Goal: Task Accomplishment & Management: Complete application form

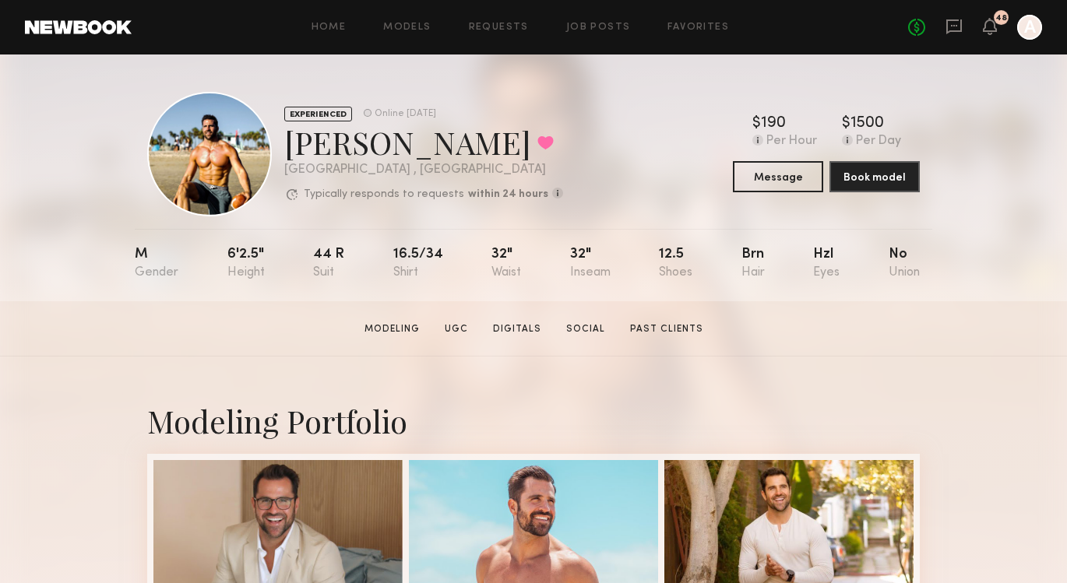
click at [80, 25] on link at bounding box center [78, 27] width 107 height 14
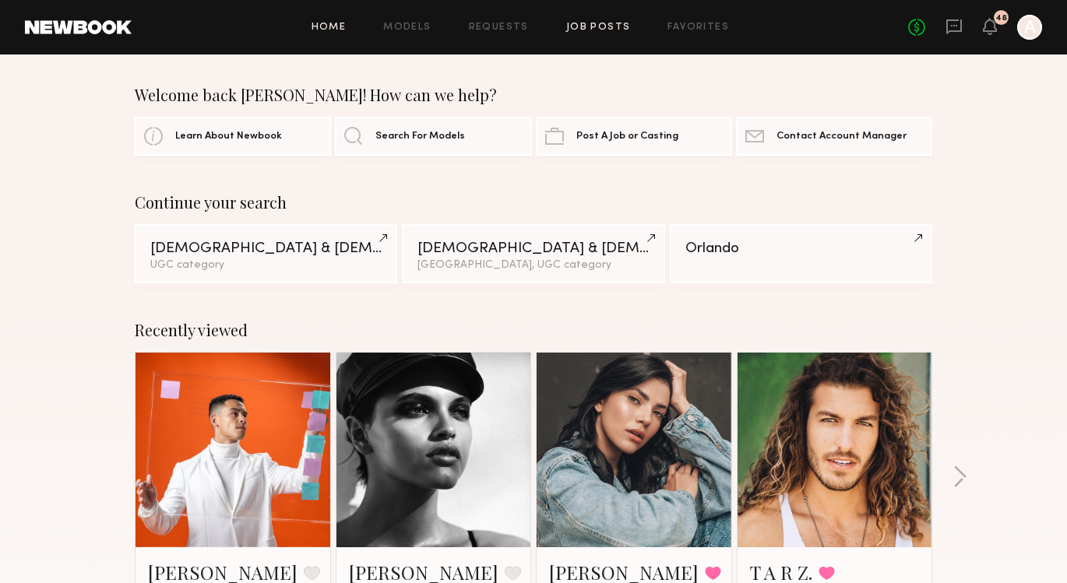
click at [581, 24] on link "Job Posts" at bounding box center [598, 28] width 65 height 10
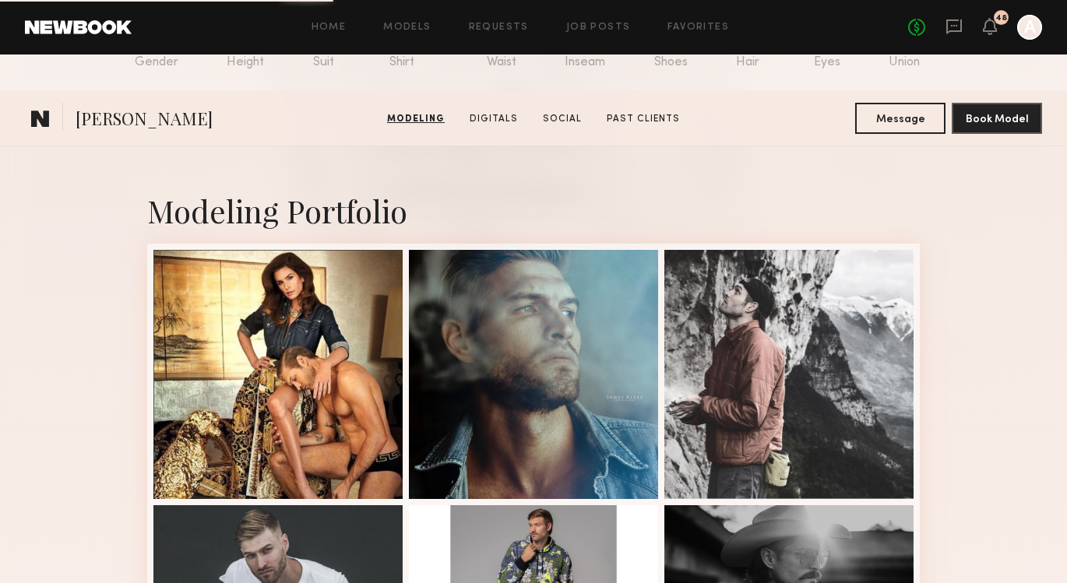
scroll to position [190, 0]
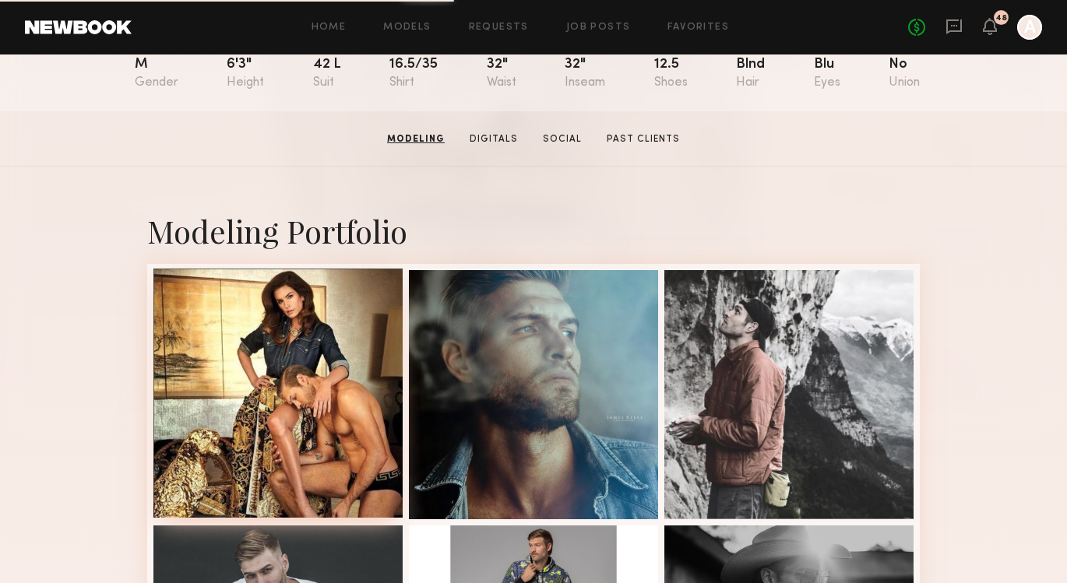
click at [255, 289] on div at bounding box center [277, 393] width 249 height 249
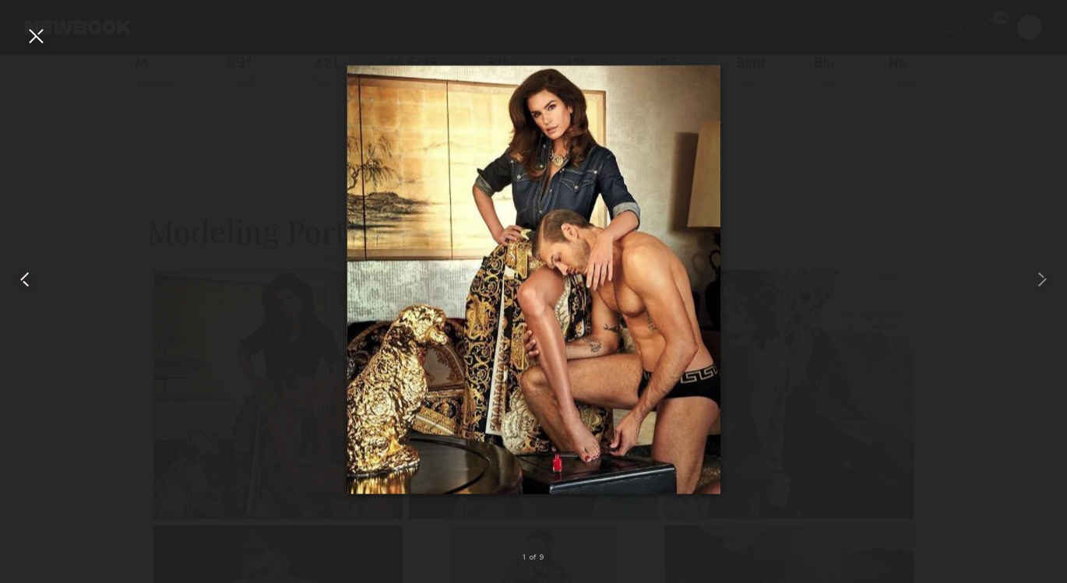
click at [37, 34] on div at bounding box center [35, 35] width 25 height 25
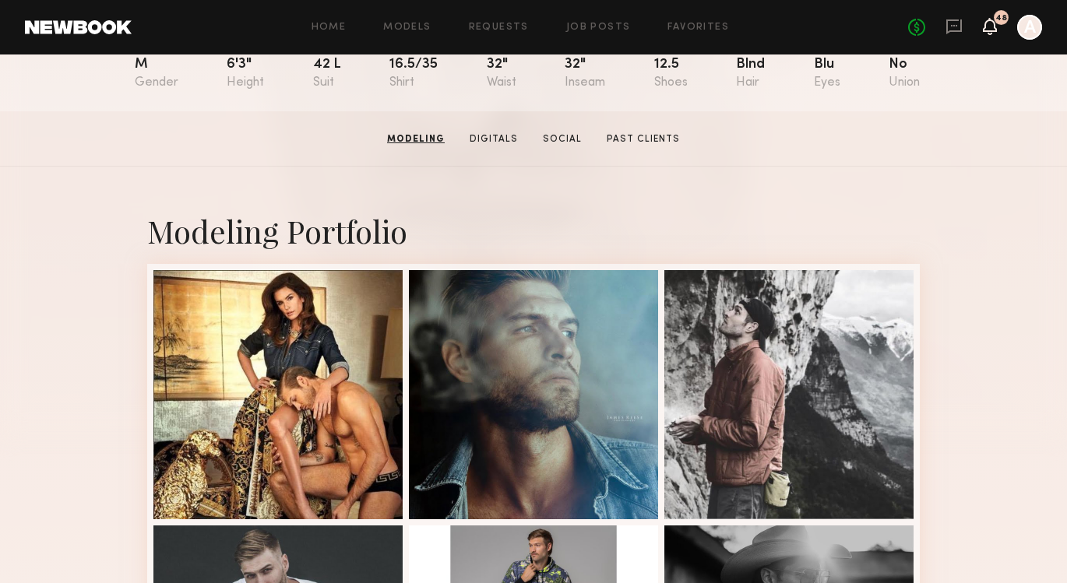
click at [988, 26] on icon at bounding box center [990, 25] width 12 height 11
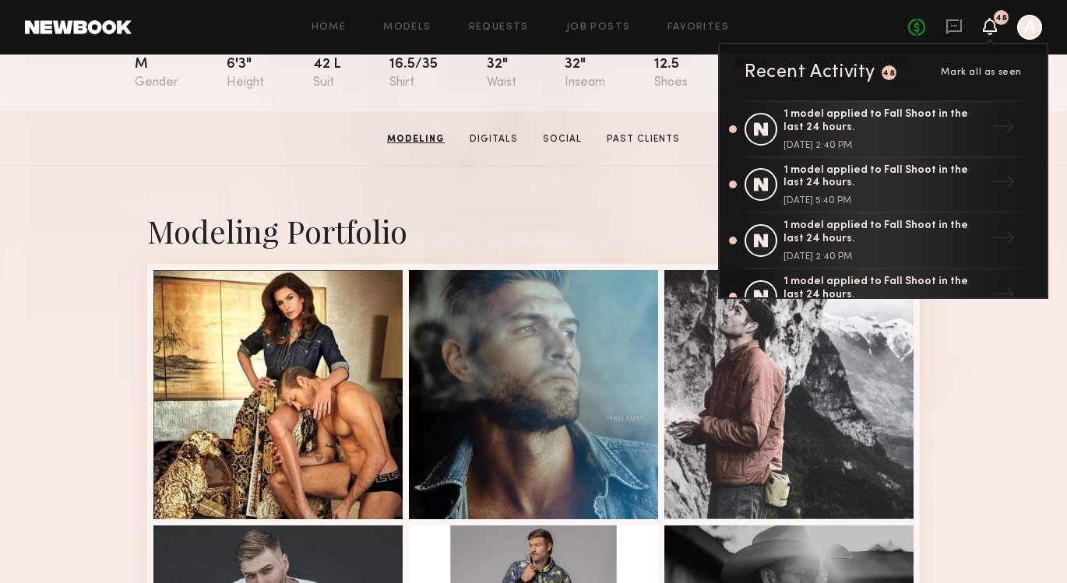
click at [76, 34] on header "Home Models Requests Job Posts Favorites Sign Out No fees up to $5,000 48 Recen…" at bounding box center [533, 27] width 1067 height 55
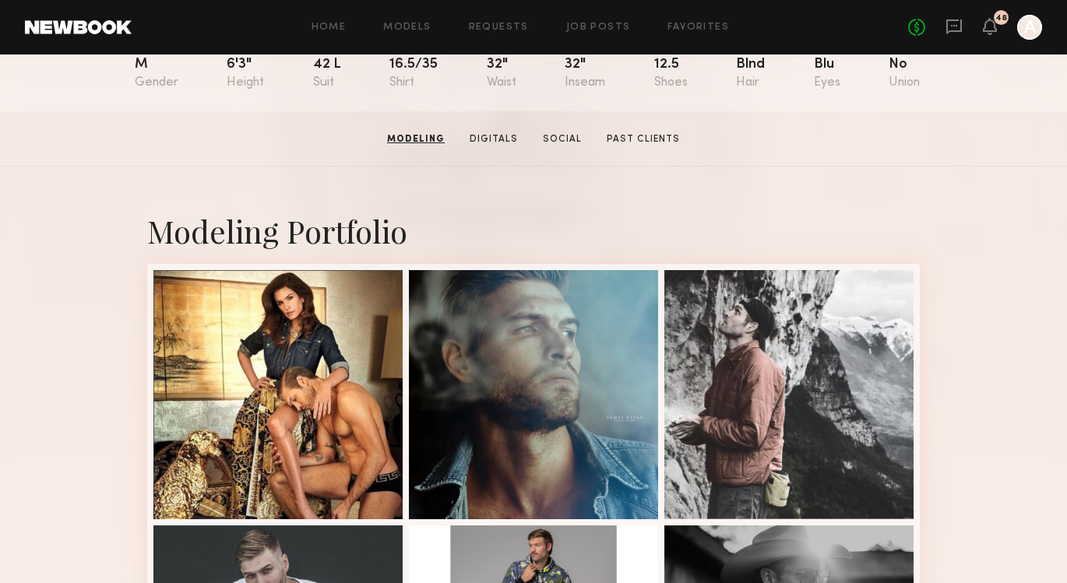
click at [79, 21] on link at bounding box center [78, 27] width 107 height 14
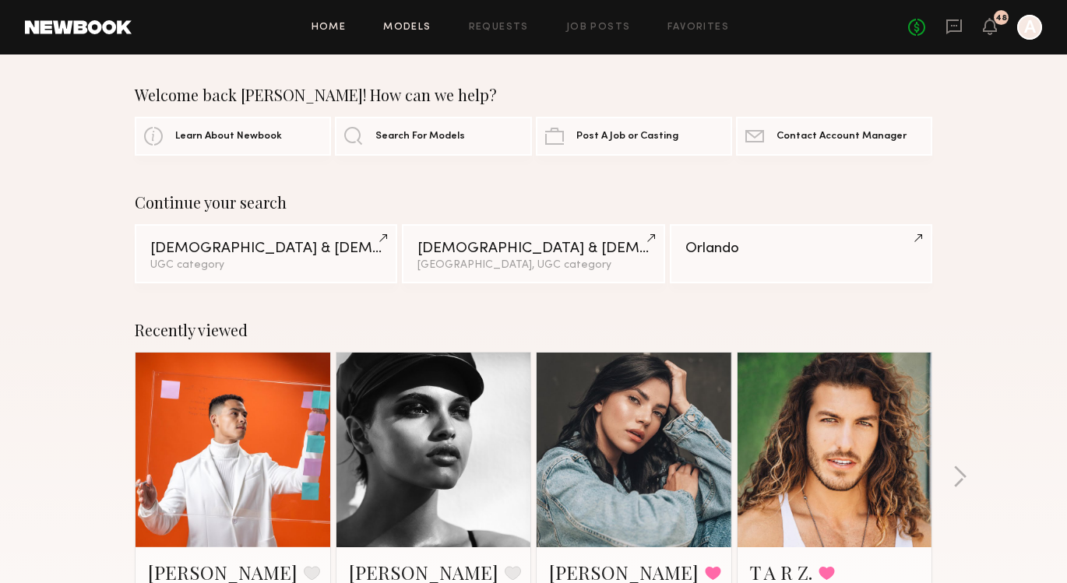
click at [431, 31] on link "Models" at bounding box center [407, 28] width 48 height 10
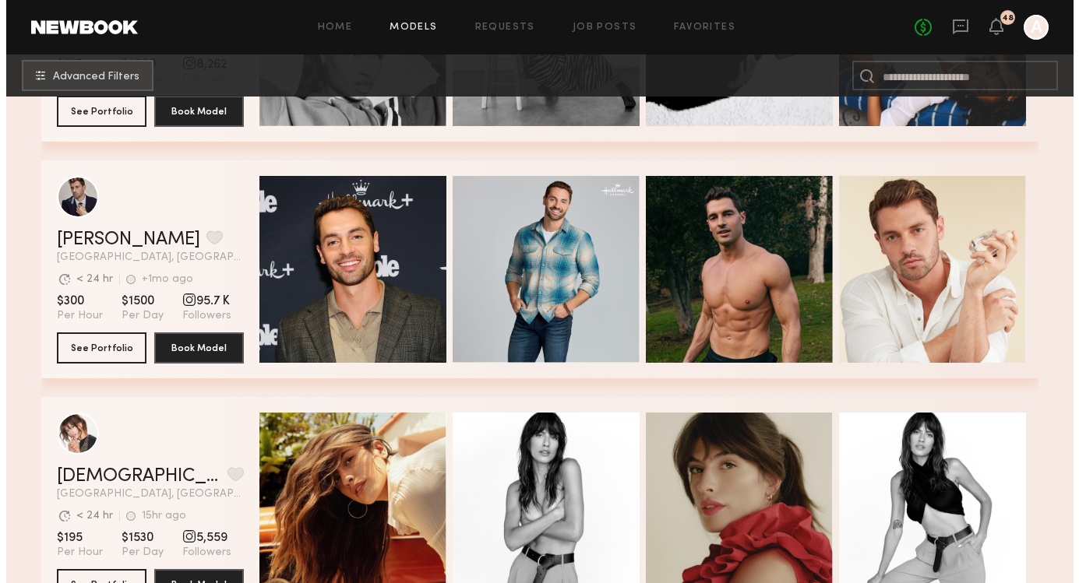
scroll to position [182, 0]
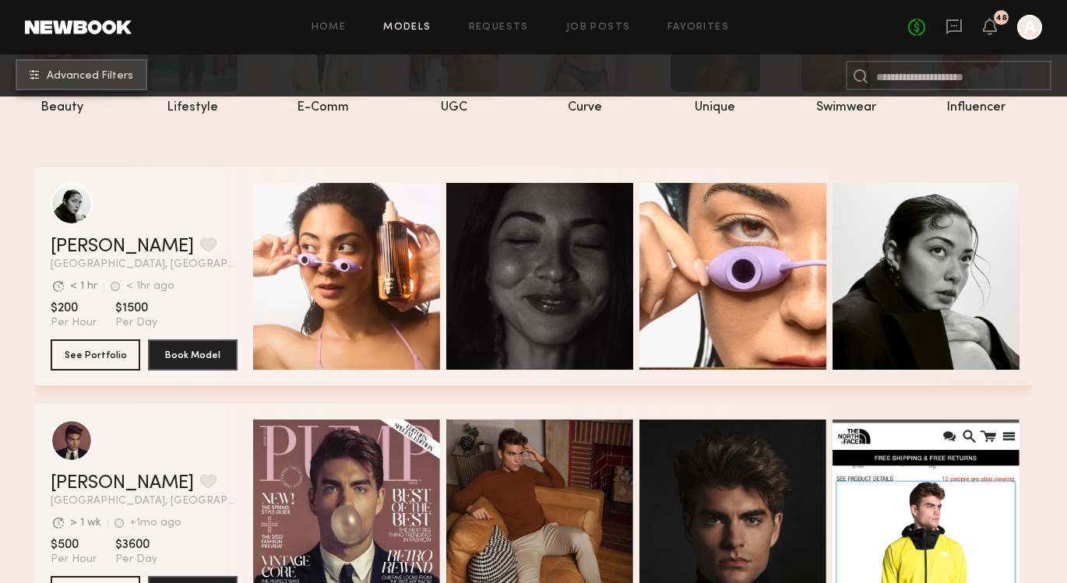
click at [78, 83] on button "Advanced Filters" at bounding box center [82, 74] width 132 height 31
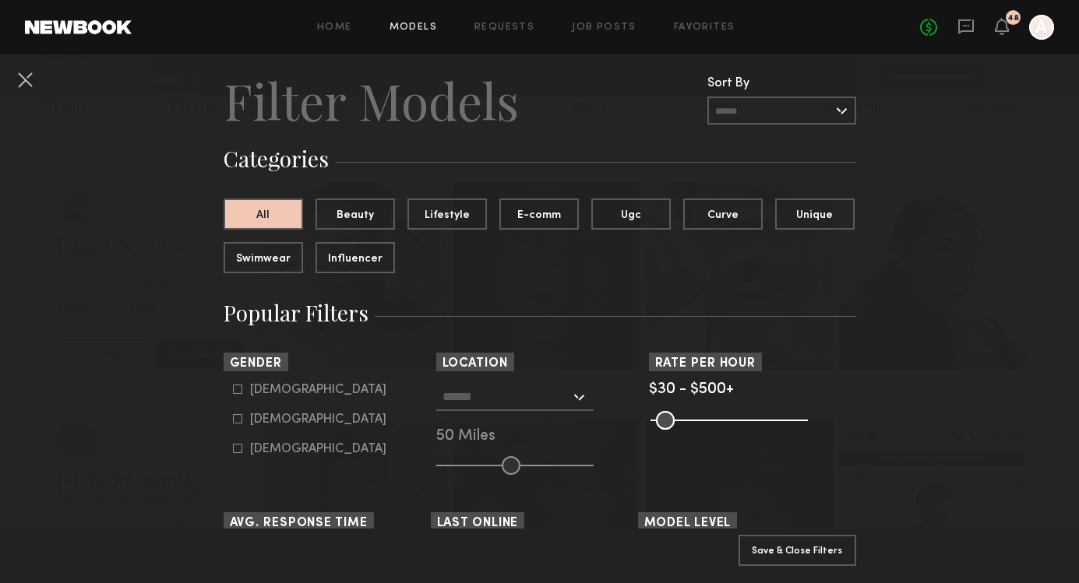
click at [513, 389] on input "text" at bounding box center [506, 396] width 128 height 26
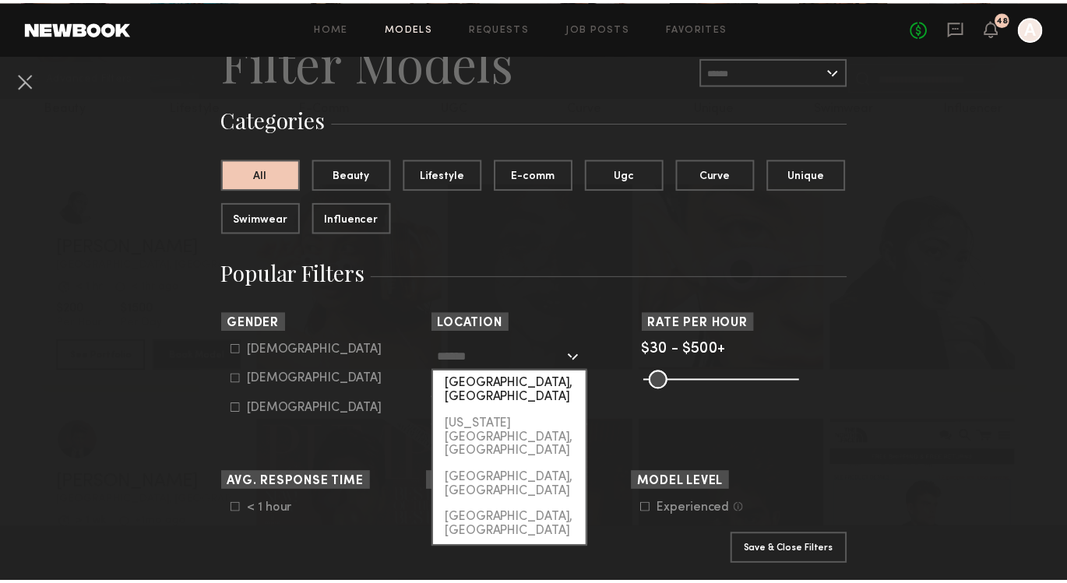
scroll to position [133, 0]
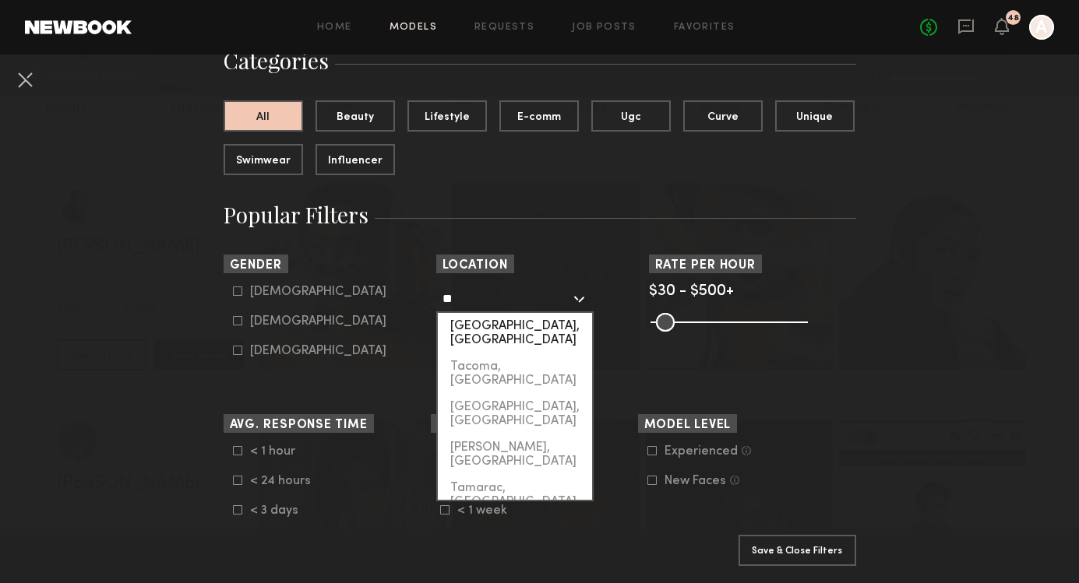
click at [501, 335] on div "Tampa, FL" at bounding box center [515, 333] width 154 height 41
type input "*********"
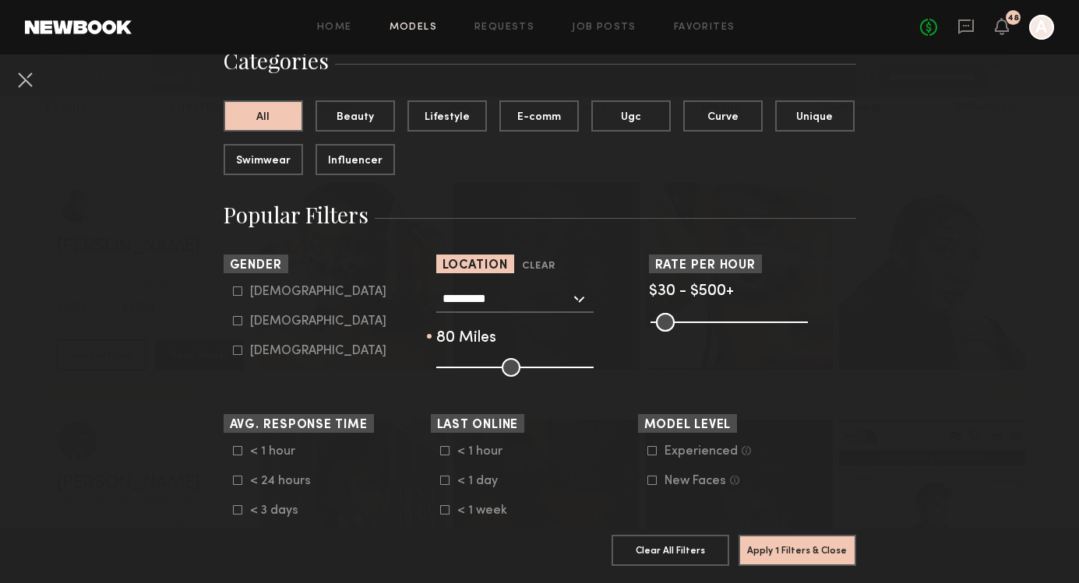
drag, startPoint x: 509, startPoint y: 367, endPoint x: 545, endPoint y: 366, distance: 36.6
type input "**"
click at [545, 366] on input "range" at bounding box center [514, 367] width 157 height 19
click at [800, 537] on button "Apply 1 Filters & Close" at bounding box center [797, 549] width 118 height 31
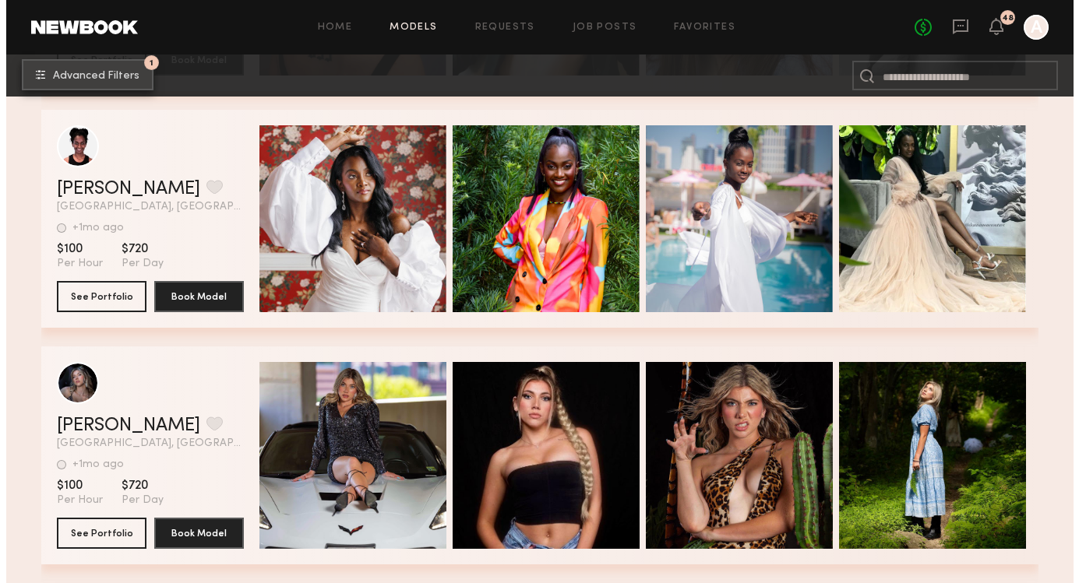
scroll to position [2351, 0]
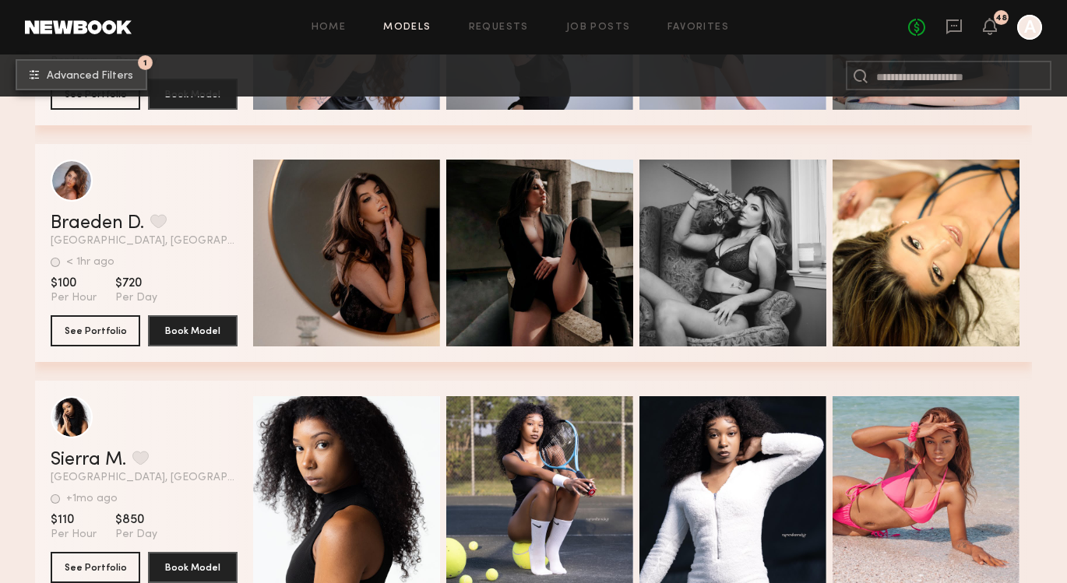
click at [116, 75] on span "Advanced Filters" at bounding box center [90, 76] width 86 height 11
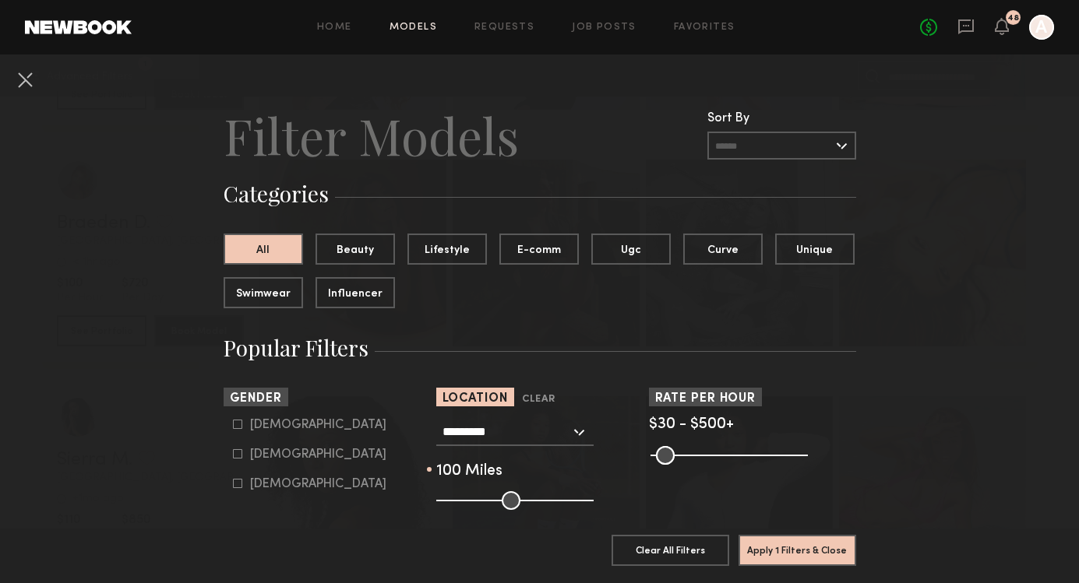
drag, startPoint x: 550, startPoint y: 507, endPoint x: 754, endPoint y: 511, distance: 204.1
type input "***"
click at [594, 501] on input "range" at bounding box center [514, 501] width 157 height 19
click at [787, 537] on button "Apply 1 Filters & Close" at bounding box center [797, 549] width 118 height 31
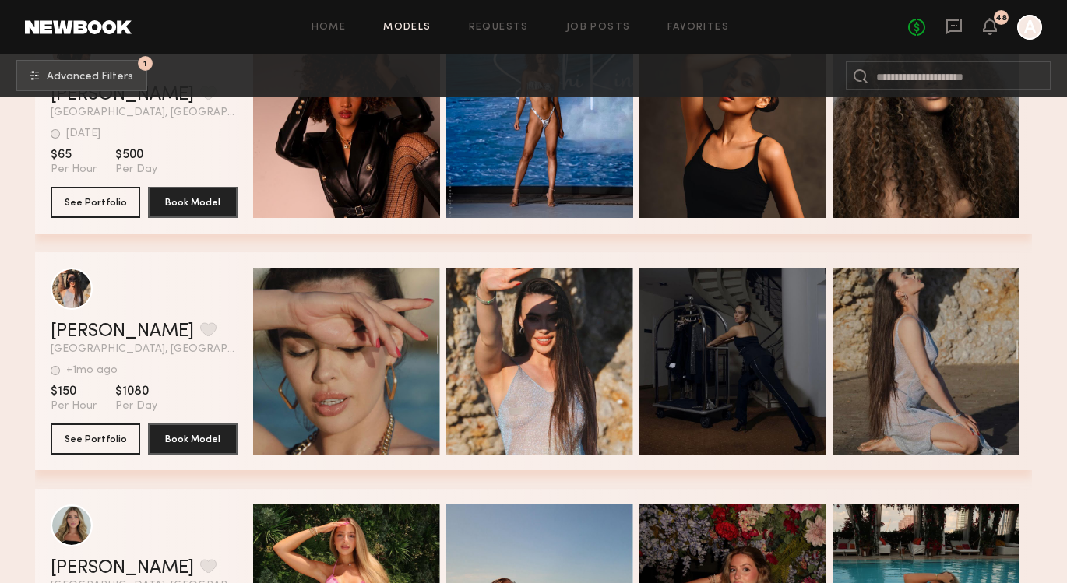
scroll to position [2127, 0]
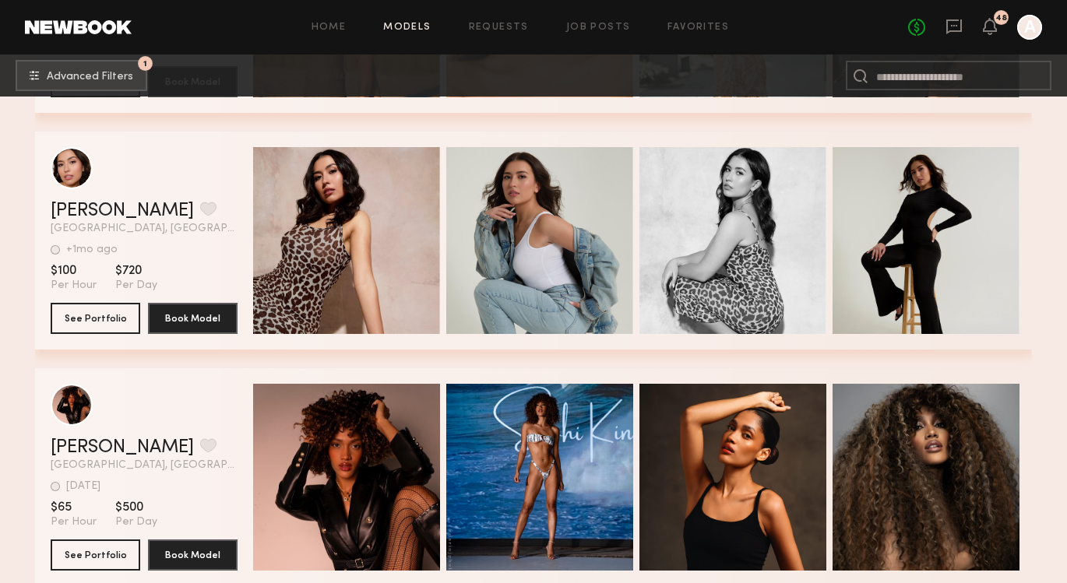
click at [337, 33] on div "Home Models Requests Job Posts Favorites Sign Out No fees up to $5,000 48 A" at bounding box center [587, 27] width 911 height 25
click at [337, 28] on link "Home" at bounding box center [329, 28] width 35 height 10
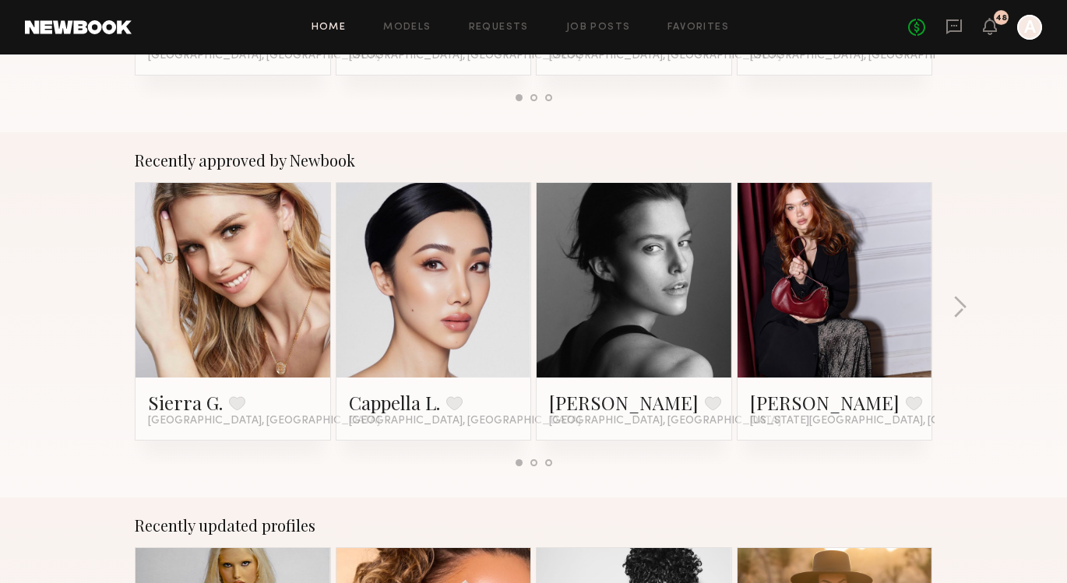
scroll to position [248, 0]
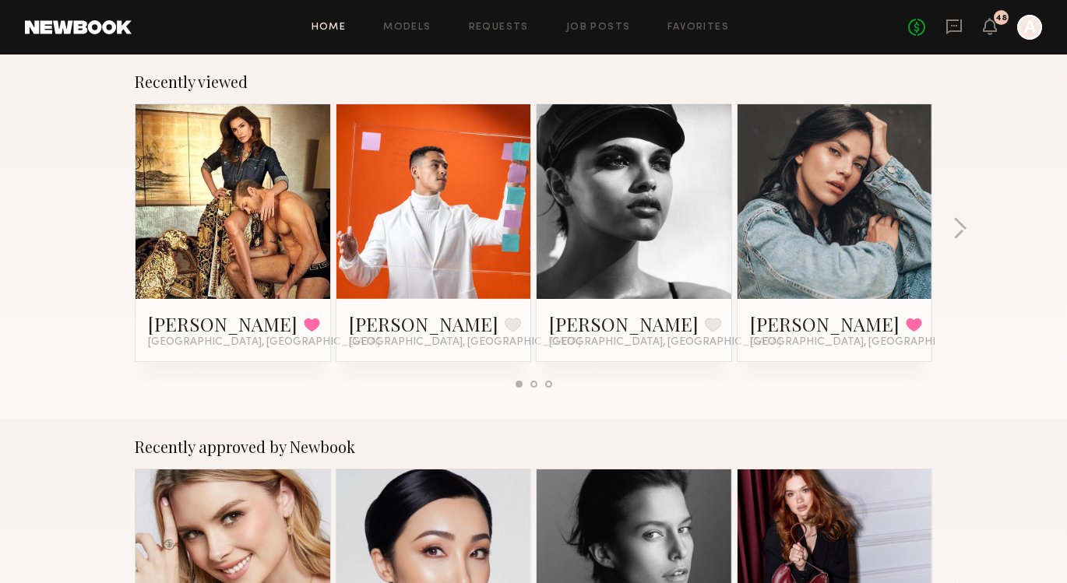
click at [613, 226] on link at bounding box center [634, 201] width 95 height 195
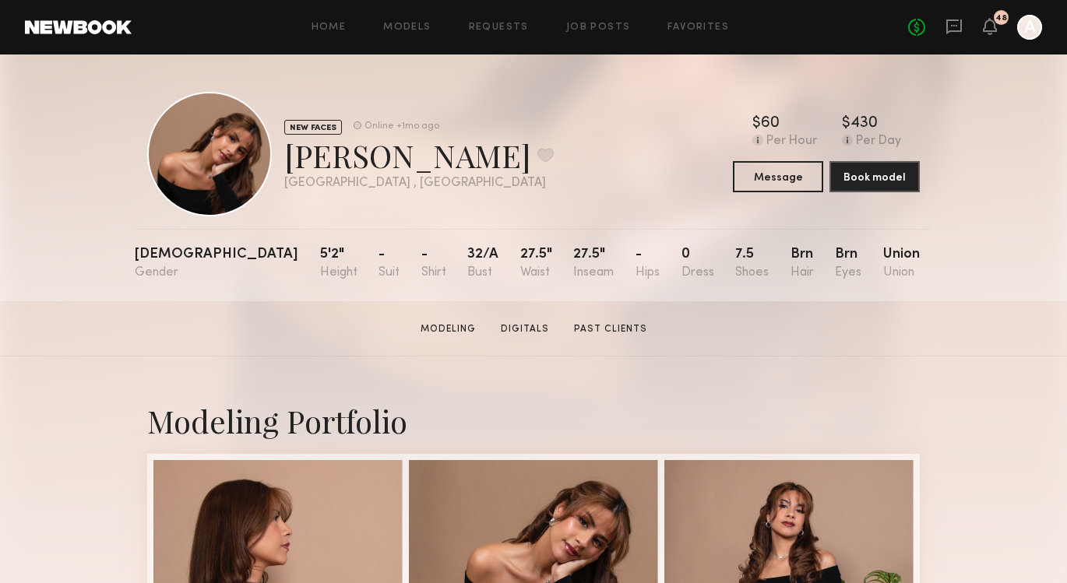
click at [999, 25] on div "No fees up to $5,000 48 A" at bounding box center [975, 27] width 134 height 25
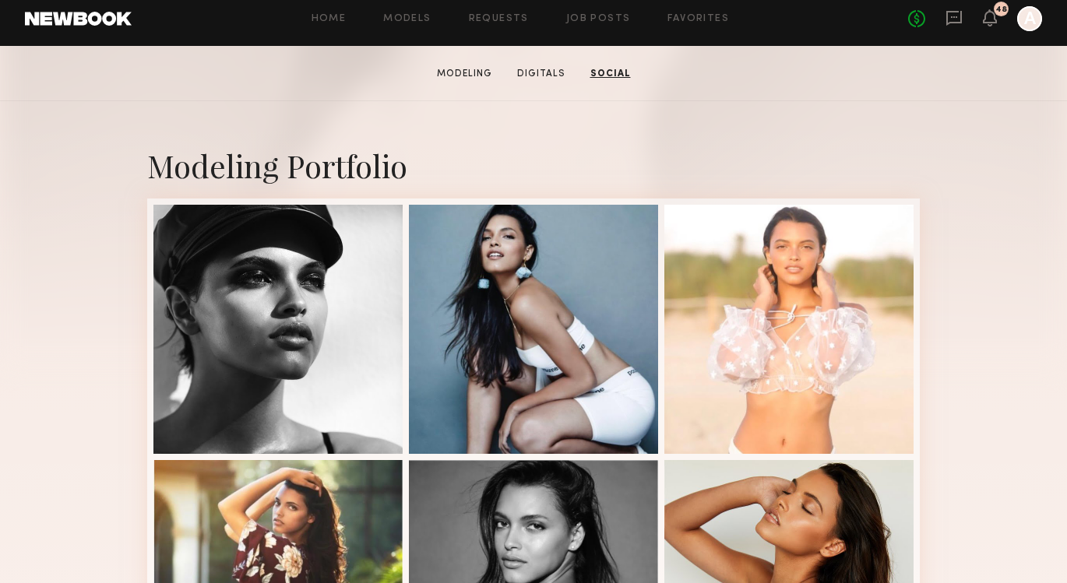
scroll to position [254, 0]
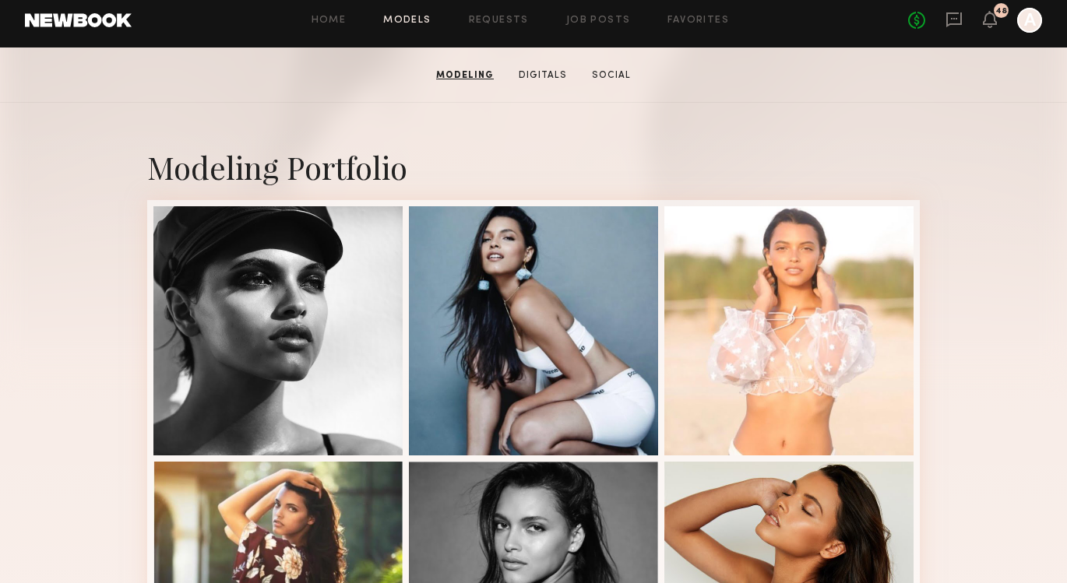
click at [398, 20] on link "Models" at bounding box center [407, 21] width 48 height 10
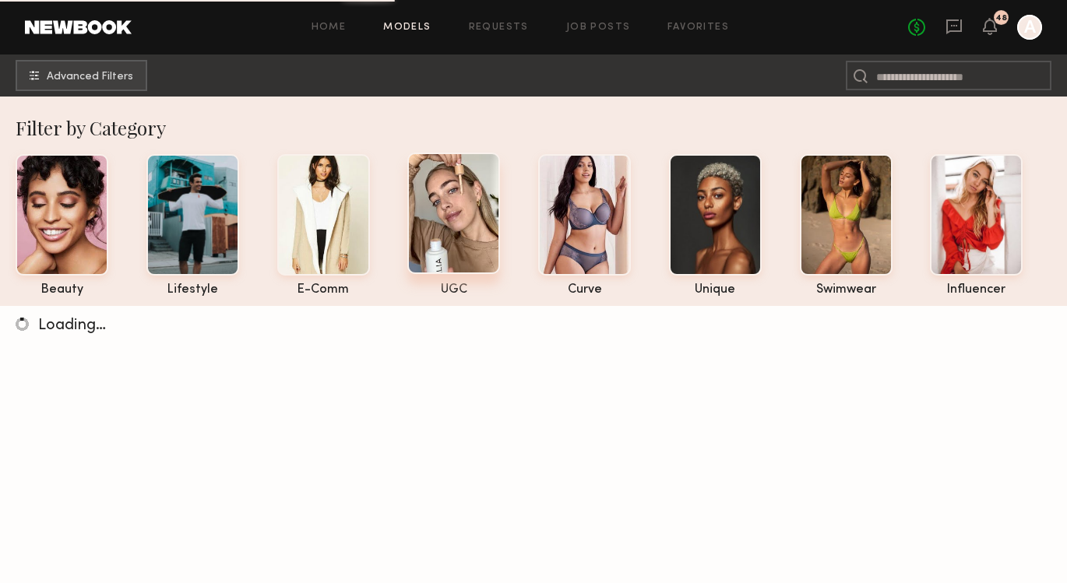
click at [481, 214] on div at bounding box center [453, 214] width 93 height 122
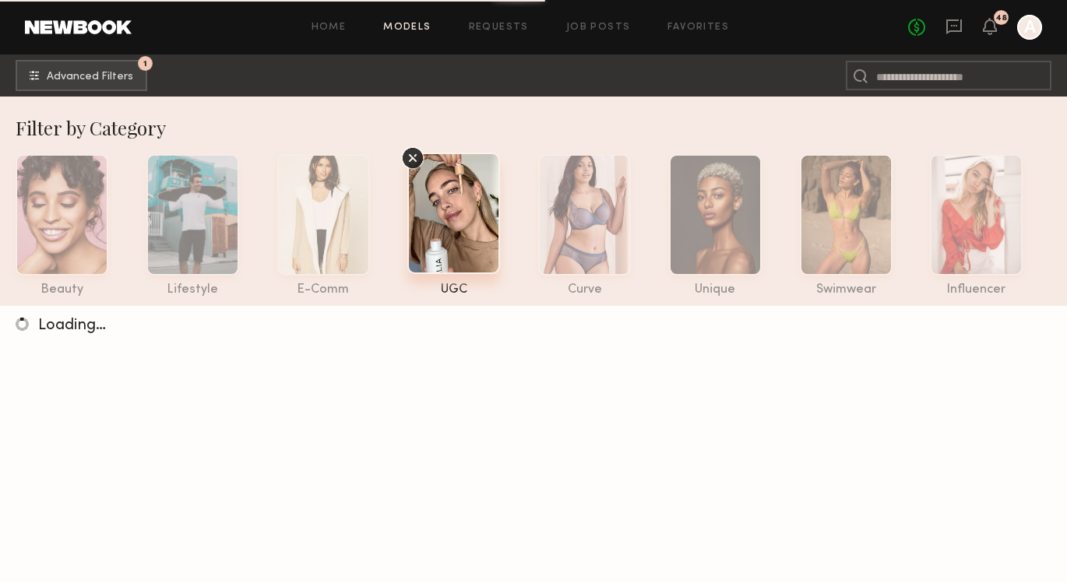
click at [418, 157] on icon at bounding box center [412, 157] width 23 height 23
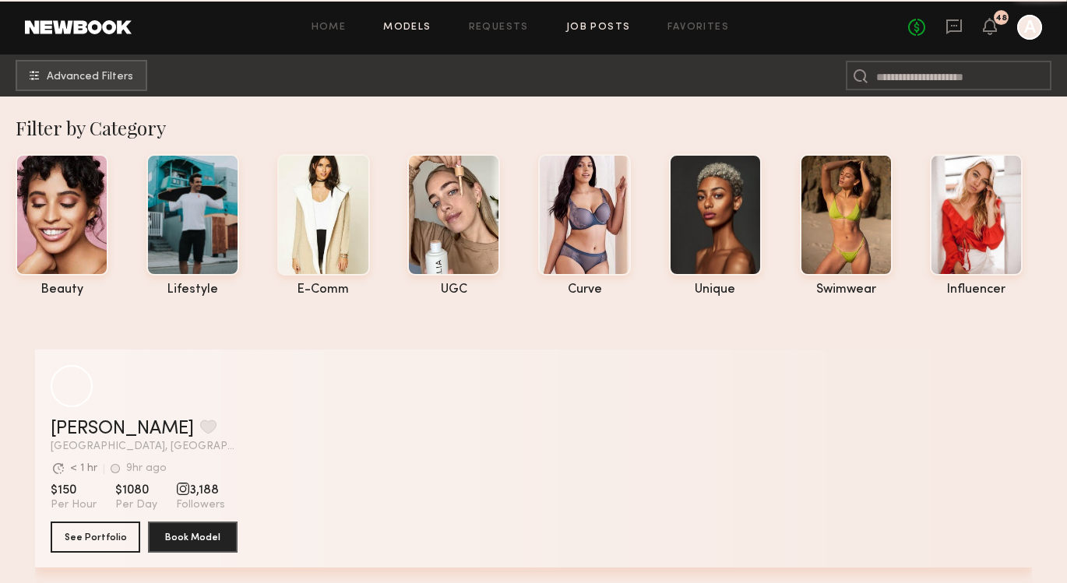
click at [585, 23] on link "Job Posts" at bounding box center [598, 28] width 65 height 10
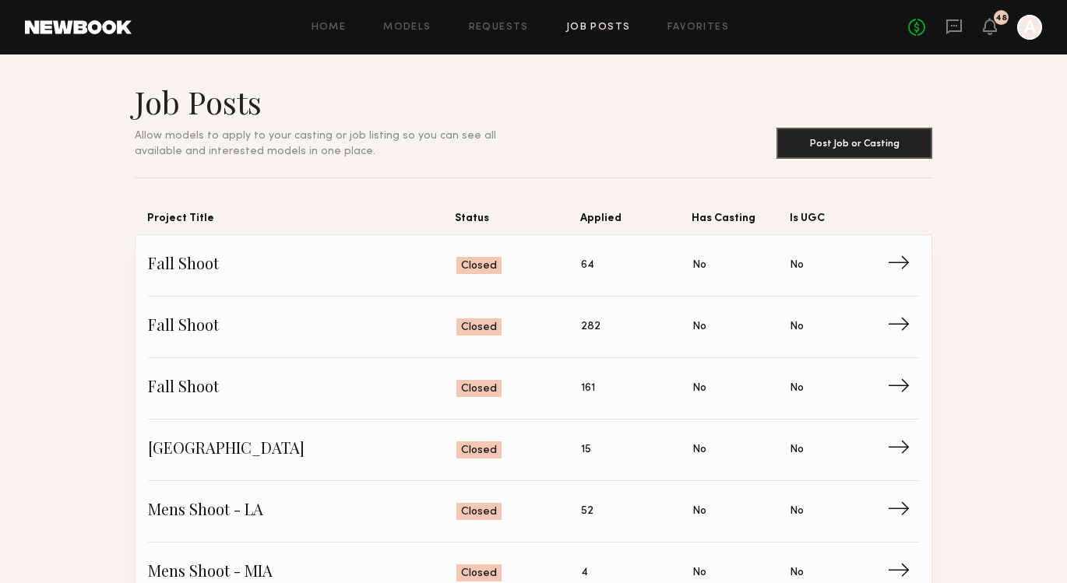
click at [65, 31] on link at bounding box center [78, 27] width 107 height 14
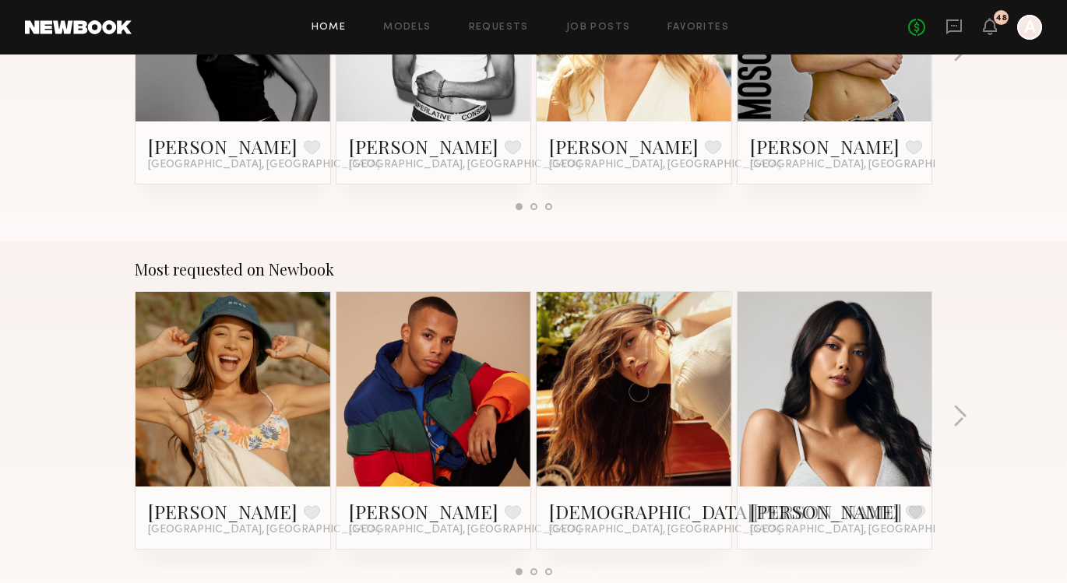
scroll to position [1158, 0]
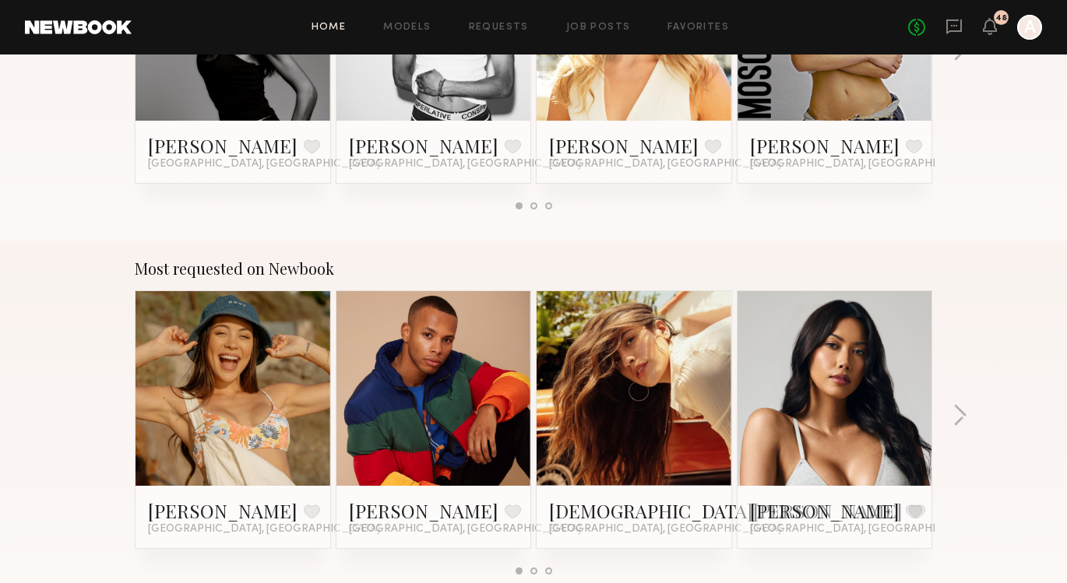
click at [688, 362] on div at bounding box center [634, 388] width 195 height 195
click at [636, 327] on link at bounding box center [634, 388] width 95 height 195
click at [312, 339] on div at bounding box center [233, 388] width 195 height 195
click at [189, 340] on link at bounding box center [232, 388] width 95 height 195
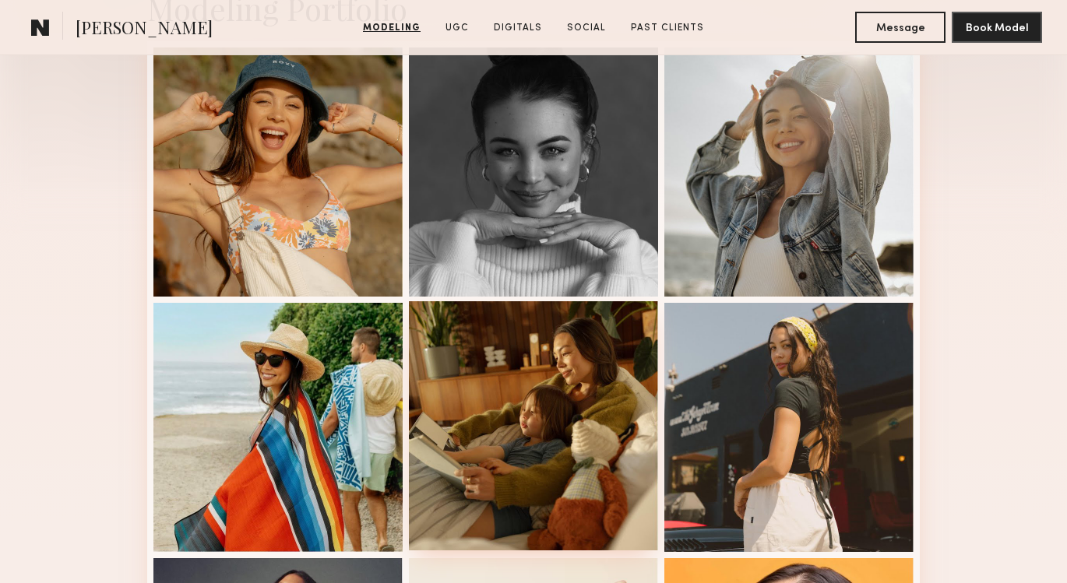
scroll to position [181, 0]
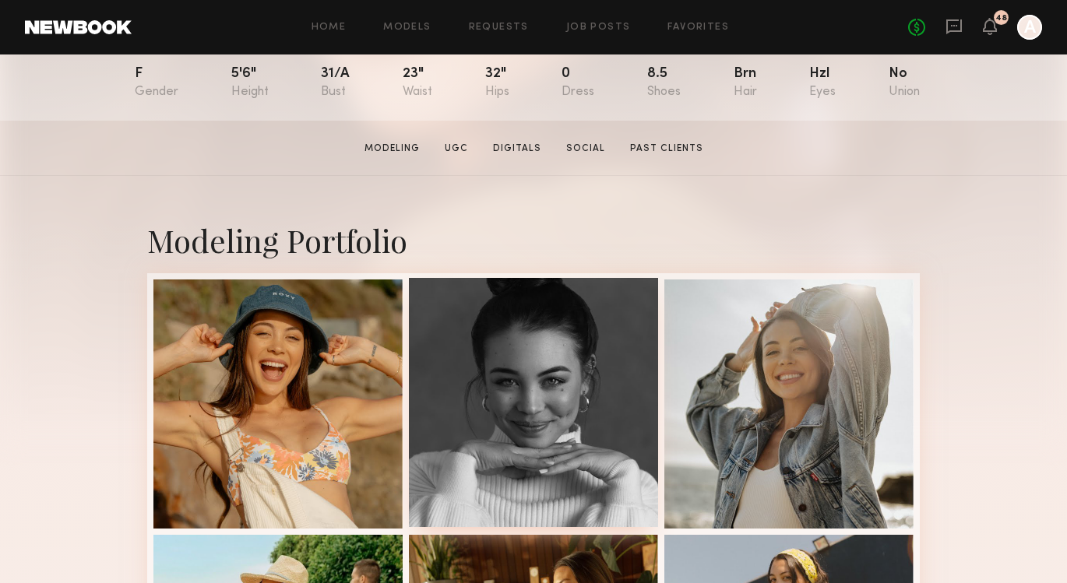
click at [479, 386] on div at bounding box center [533, 402] width 249 height 249
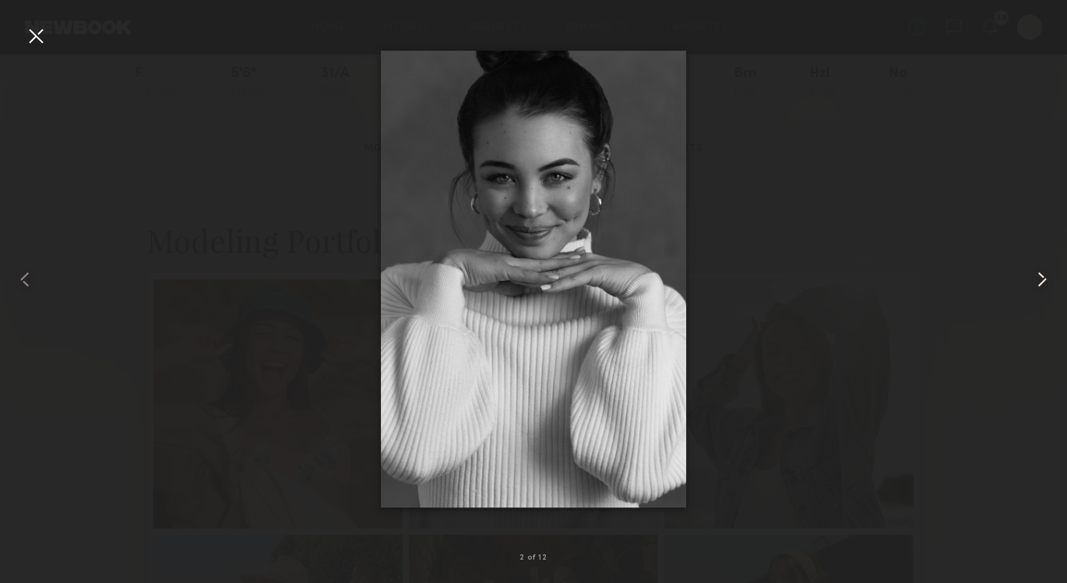
click at [1043, 287] on common-icon at bounding box center [1042, 279] width 25 height 25
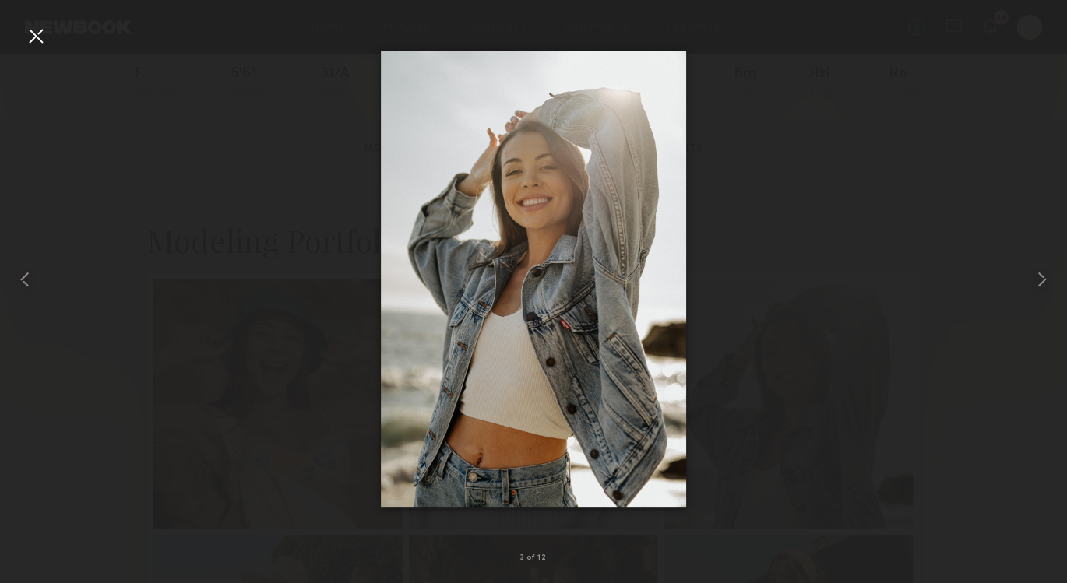
click at [31, 26] on div at bounding box center [35, 35] width 25 height 25
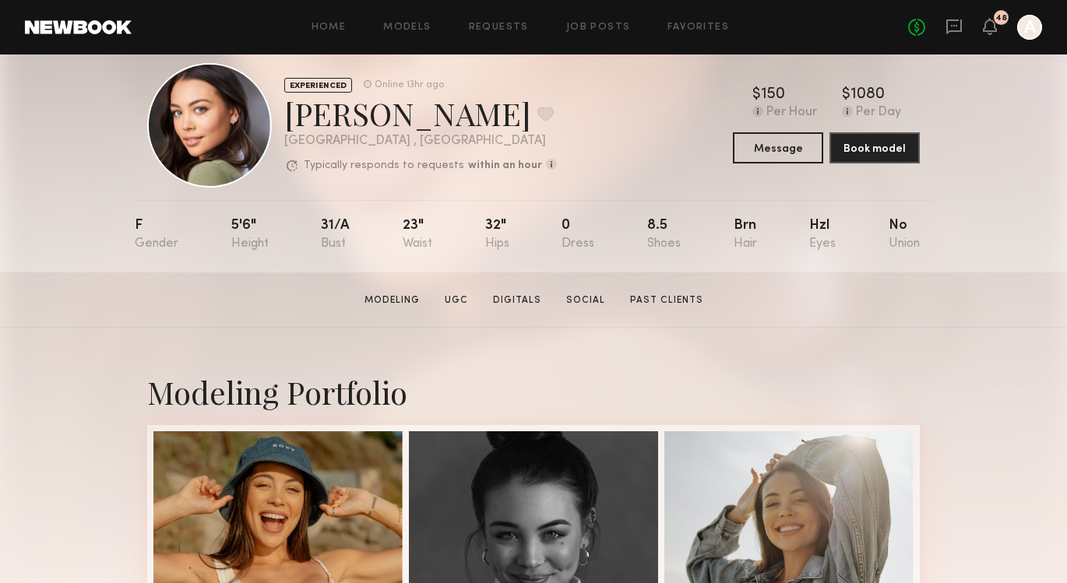
scroll to position [0, 0]
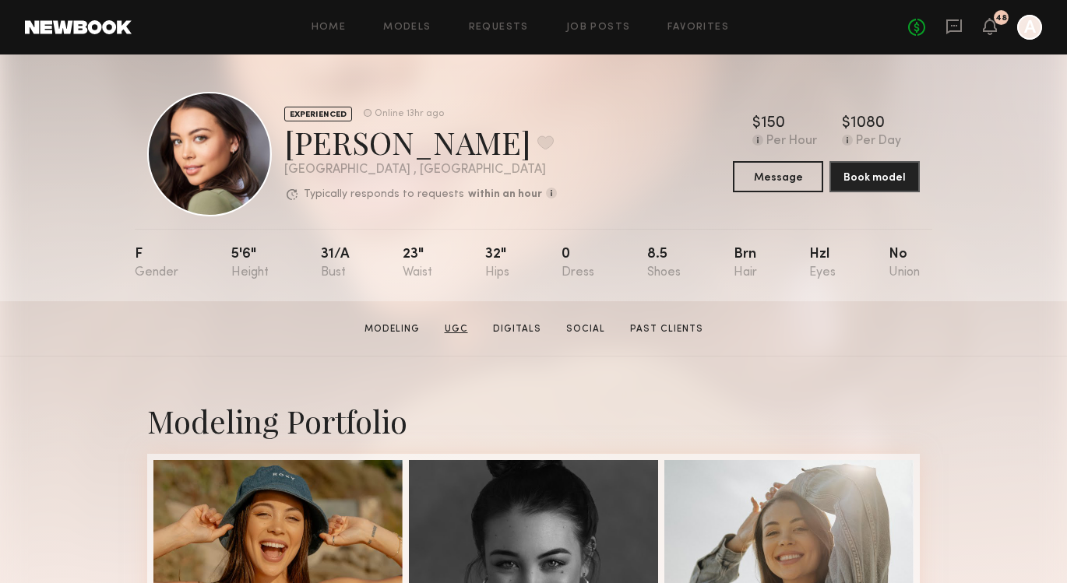
click at [467, 330] on link "UGC" at bounding box center [457, 329] width 36 height 14
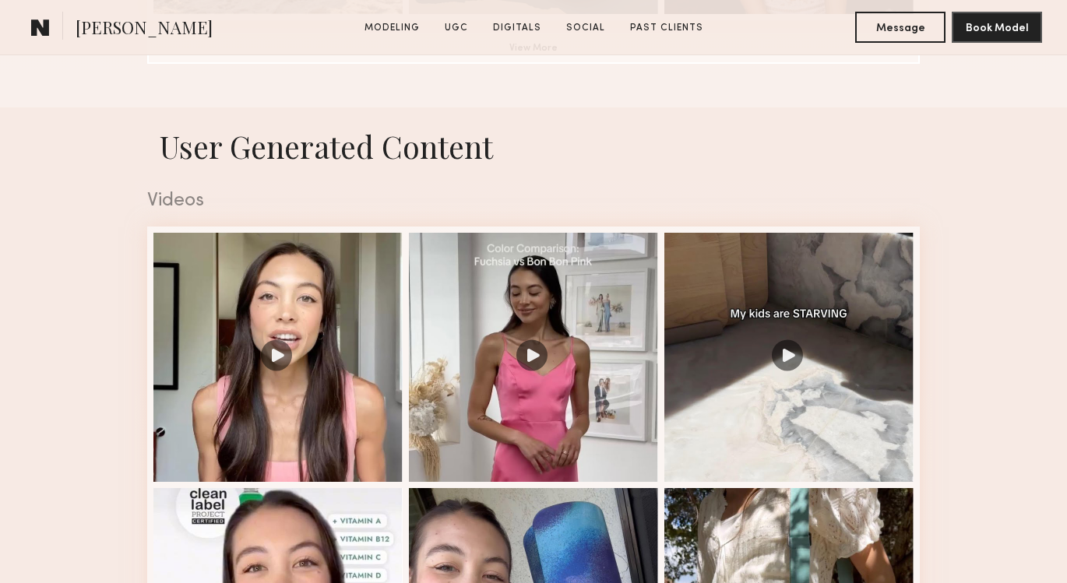
scroll to position [1475, 0]
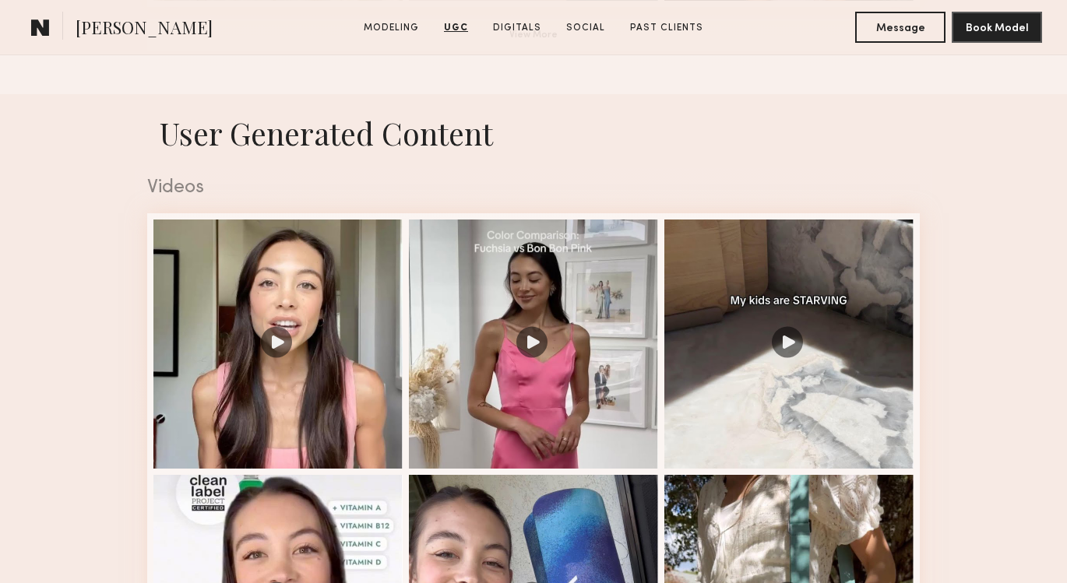
click at [35, 27] on common-icon at bounding box center [40, 27] width 19 height 20
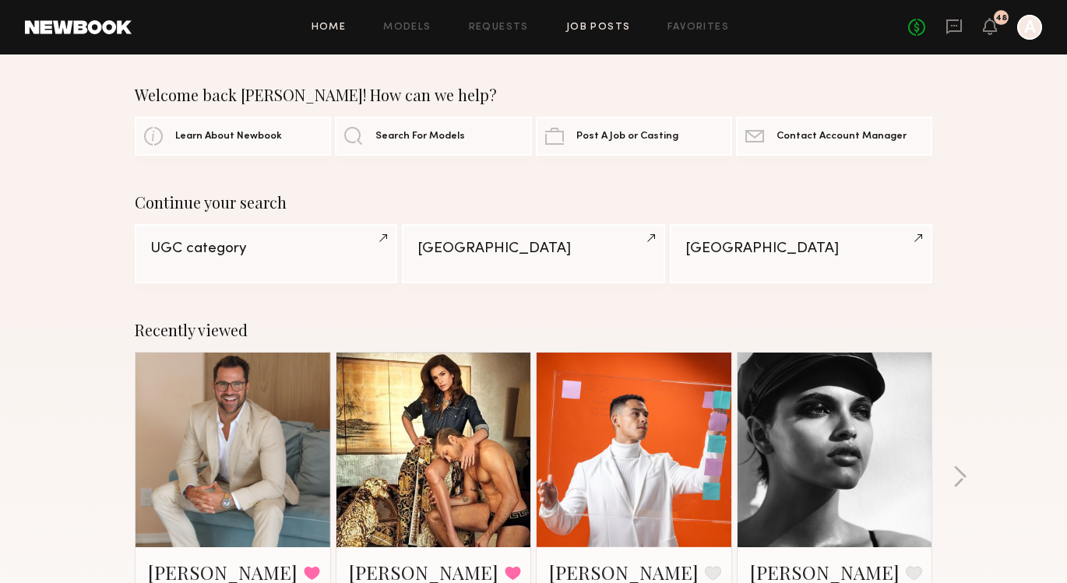
click at [589, 30] on link "Job Posts" at bounding box center [598, 28] width 65 height 10
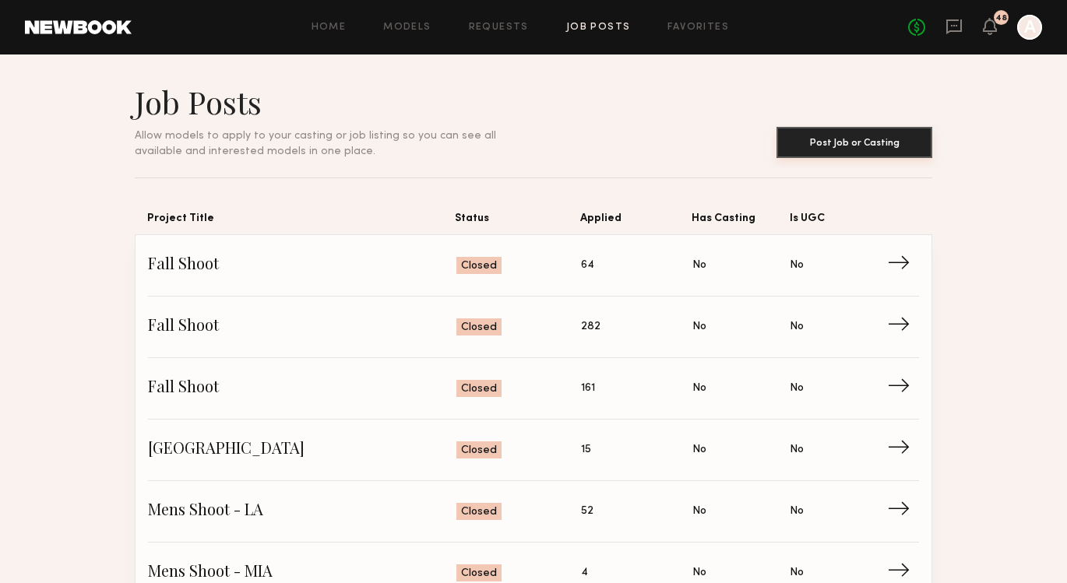
click at [865, 149] on button "Post Job or Casting" at bounding box center [855, 142] width 156 height 31
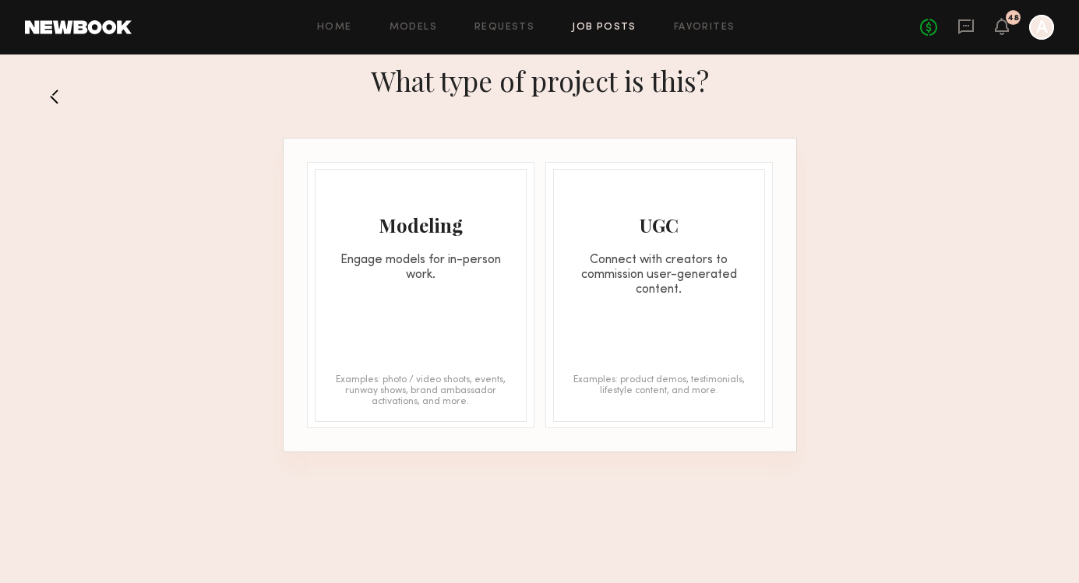
click at [691, 277] on div "Connect with creators to commission user-generated content." at bounding box center [659, 275] width 210 height 44
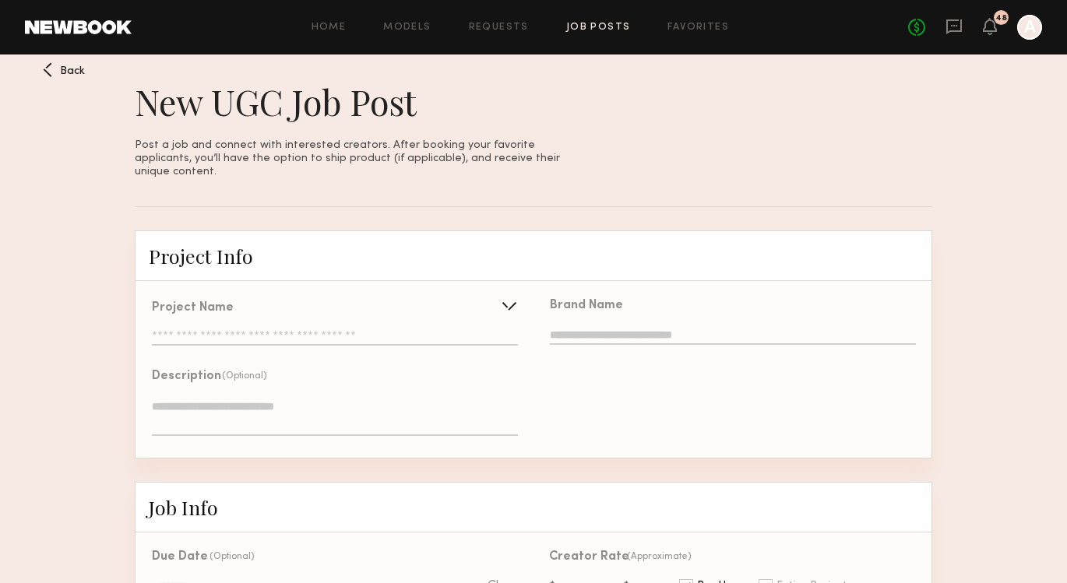
click at [238, 315] on div "Project Name Create Use recent UGC project" at bounding box center [335, 324] width 366 height 44
click at [418, 330] on input "text" at bounding box center [335, 338] width 366 height 16
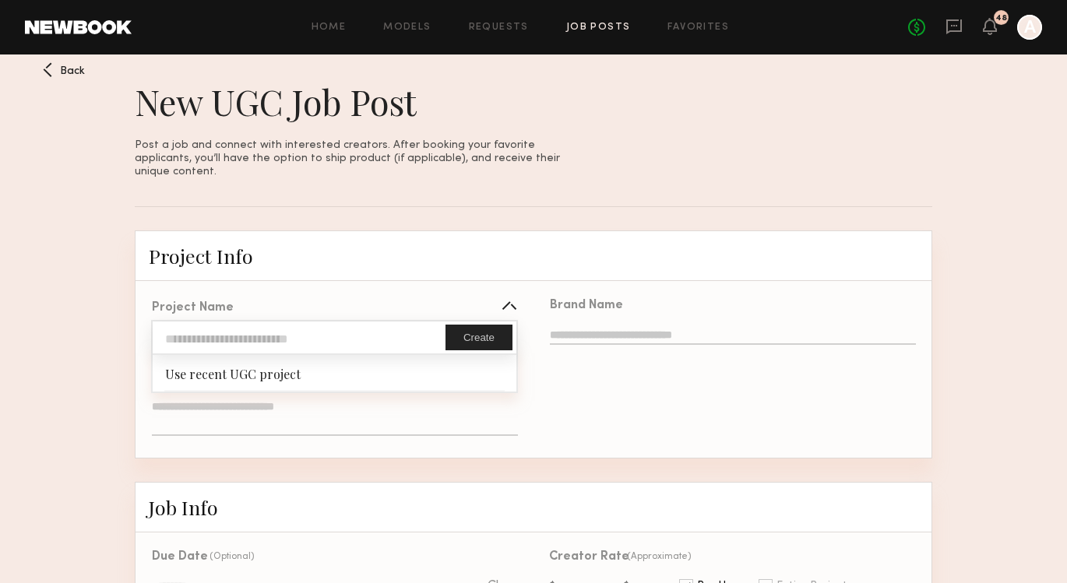
click at [270, 362] on div "Use recent UGC project" at bounding box center [335, 372] width 364 height 35
click at [266, 328] on input "text" at bounding box center [299, 338] width 293 height 32
type input "*"
type input "**********"
click at [485, 325] on button "Create" at bounding box center [479, 338] width 67 height 26
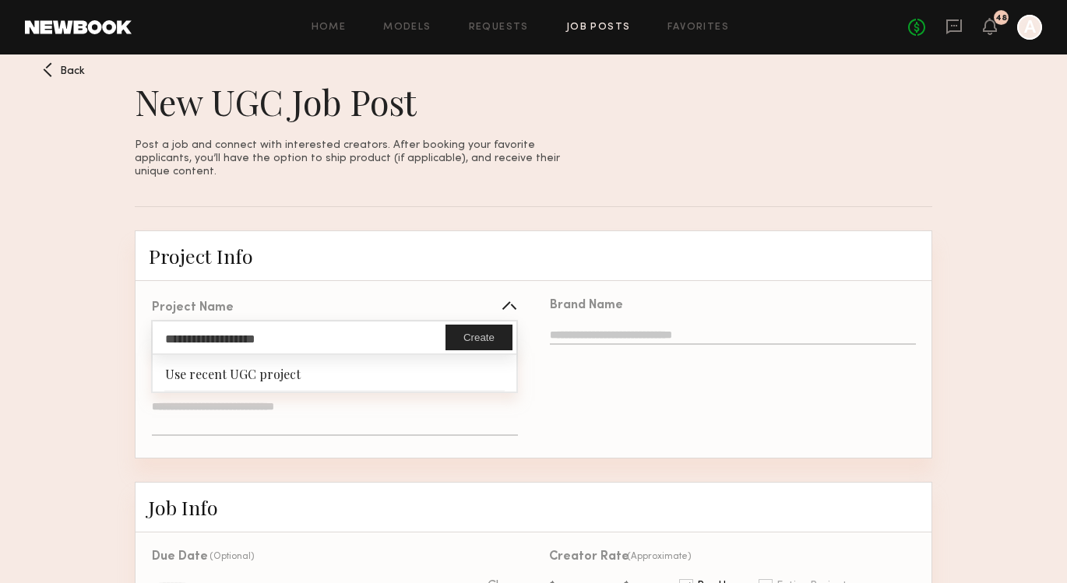
type input "**********"
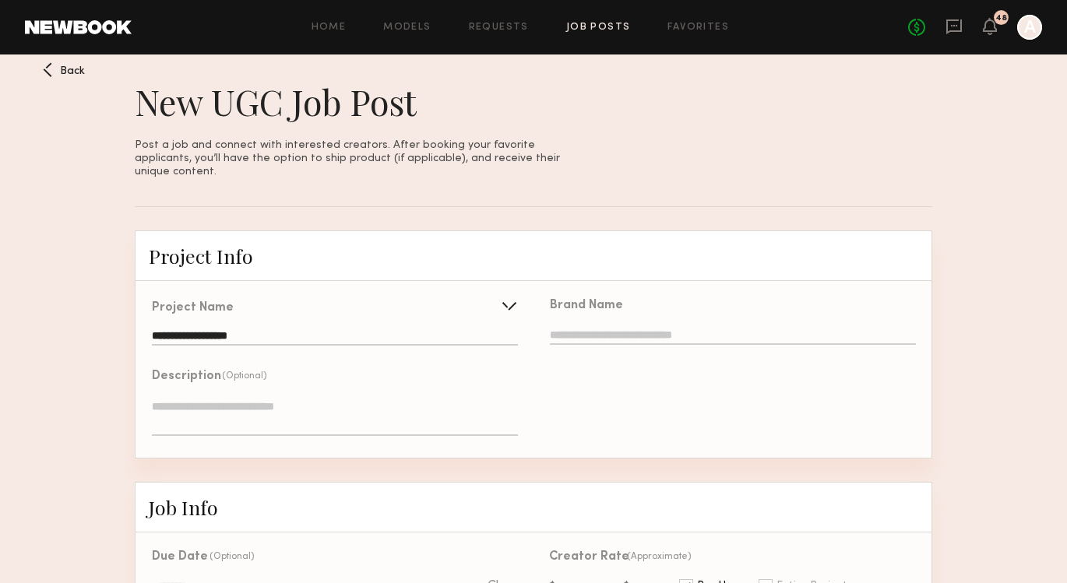
click at [626, 328] on input "text" at bounding box center [733, 336] width 366 height 17
type input "**********"
click at [274, 411] on textarea at bounding box center [335, 417] width 366 height 37
click at [345, 410] on textarea "To enrich screen reader interactions, please activate Accessibility in Grammarl…" at bounding box center [335, 417] width 366 height 37
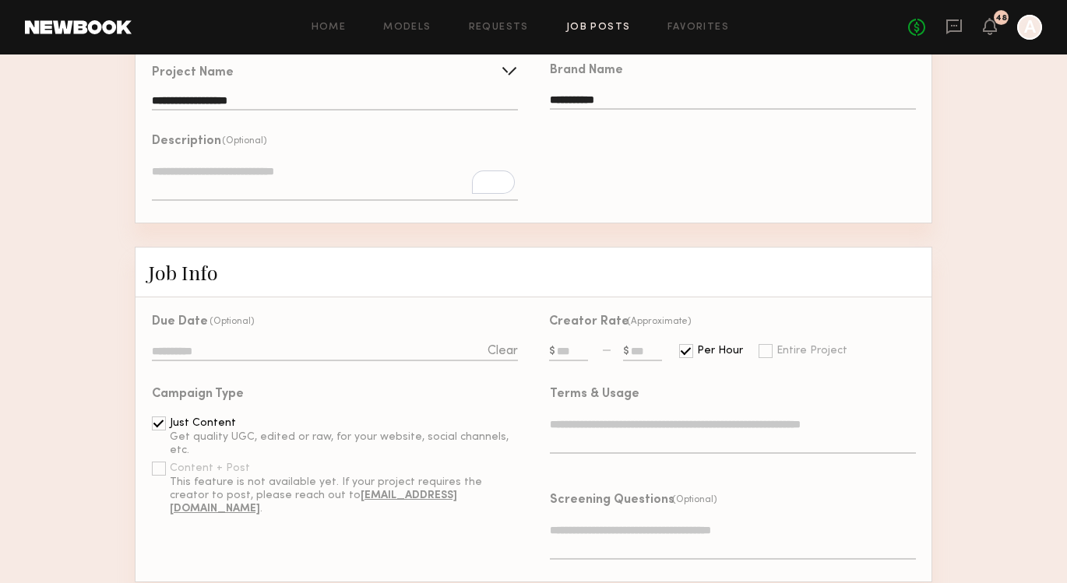
scroll to position [381, 0]
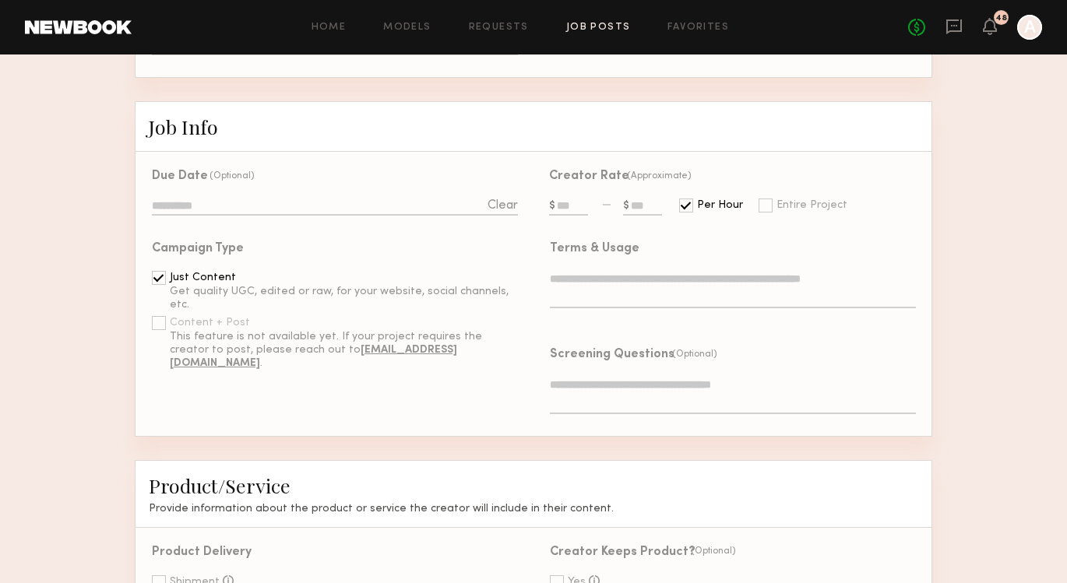
click at [196, 331] on div "This feature is not available yet. If your project requires the creator to post…" at bounding box center [344, 350] width 348 height 39
click at [766, 183] on div "Per Hour Entire Project" at bounding box center [763, 198] width 169 height 30
click at [754, 198] on div "Per Hour Entire Project" at bounding box center [756, 191] width 185 height 55
click at [777, 200] on div "Entire Project" at bounding box center [812, 205] width 71 height 11
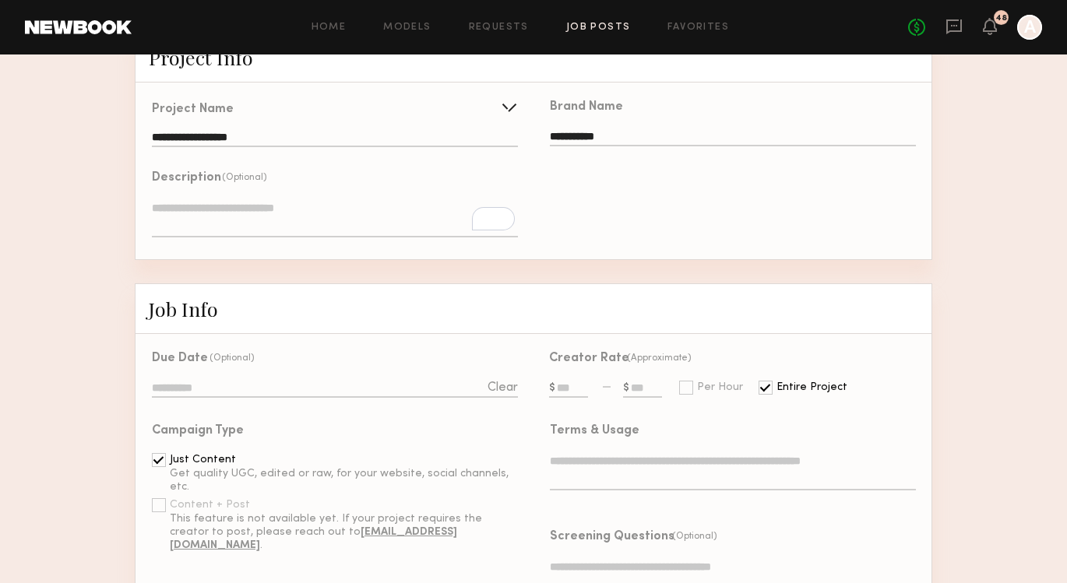
scroll to position [176, 0]
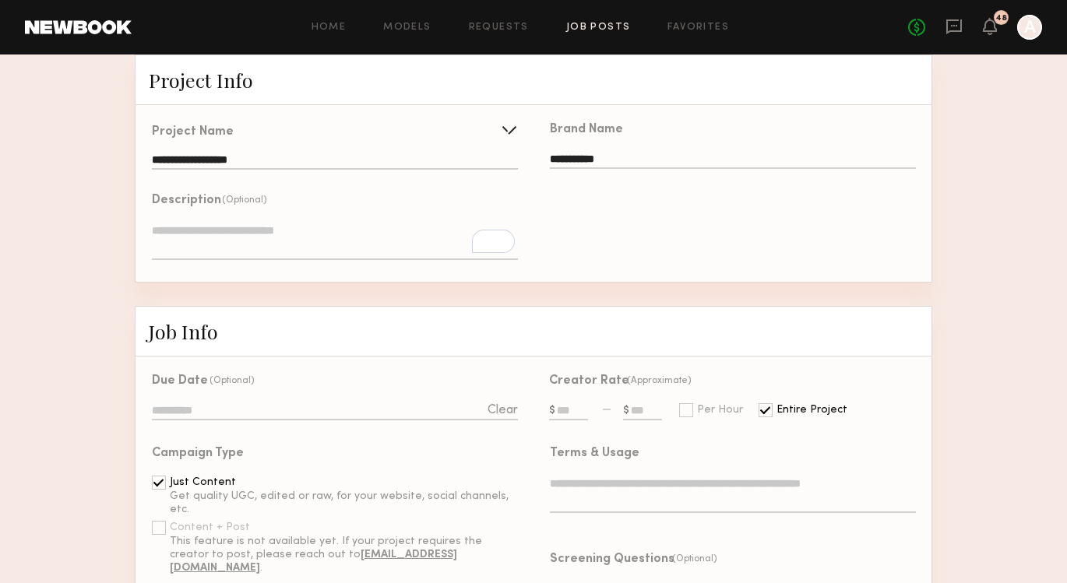
click at [241, 223] on textarea "To enrich screen reader interactions, please activate Accessibility in Grammarl…" at bounding box center [335, 241] width 366 height 37
paste textarea "**********"
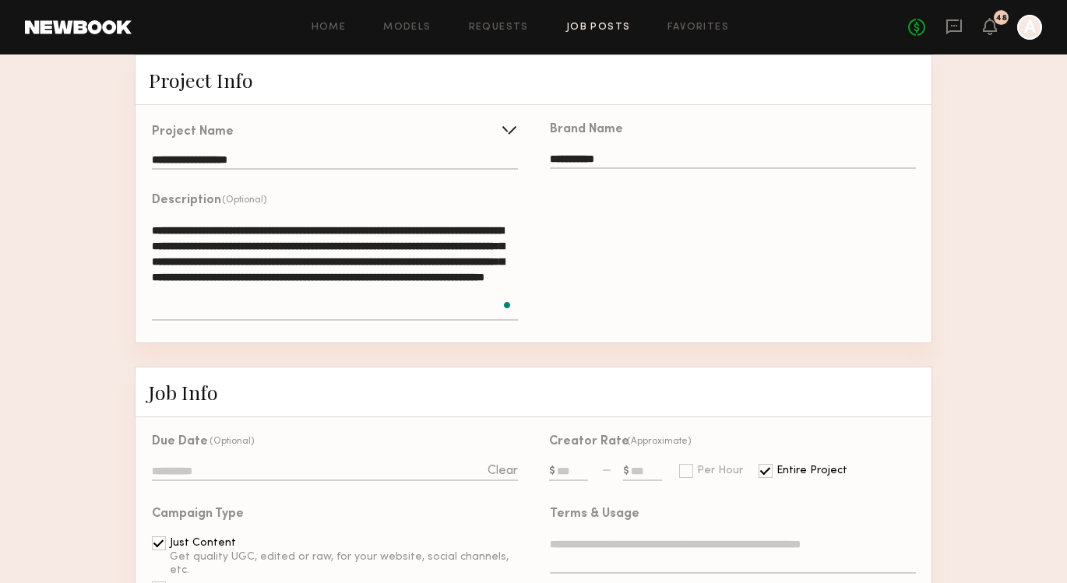
click at [157, 223] on textarea "**********" at bounding box center [335, 272] width 366 height 98
click at [227, 295] on textarea "**********" at bounding box center [335, 272] width 366 height 98
click at [269, 223] on textarea "**********" at bounding box center [335, 272] width 366 height 98
click at [642, 295] on div "**********" at bounding box center [733, 224] width 398 height 238
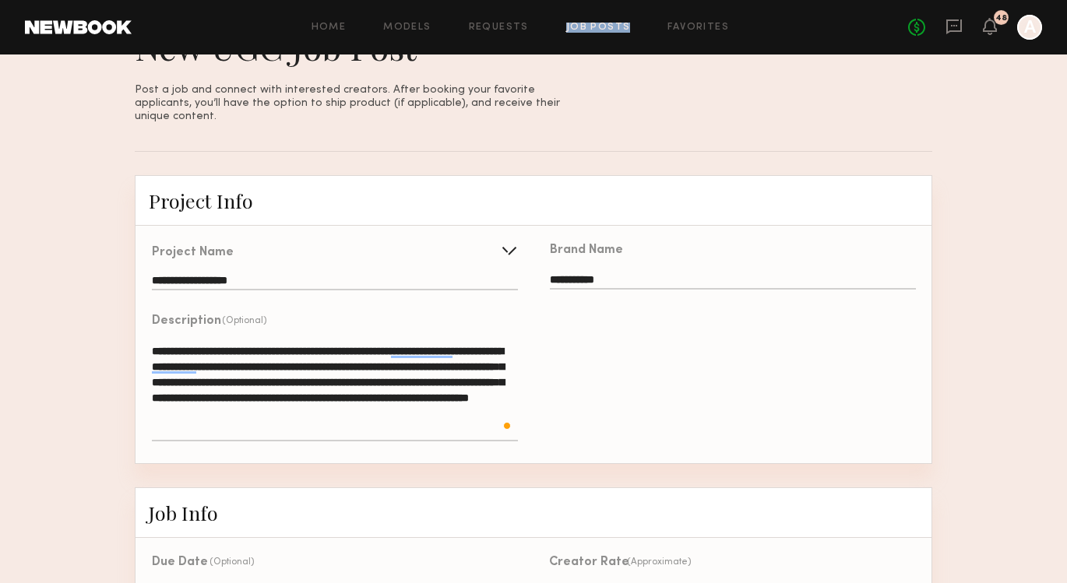
scroll to position [58, 0]
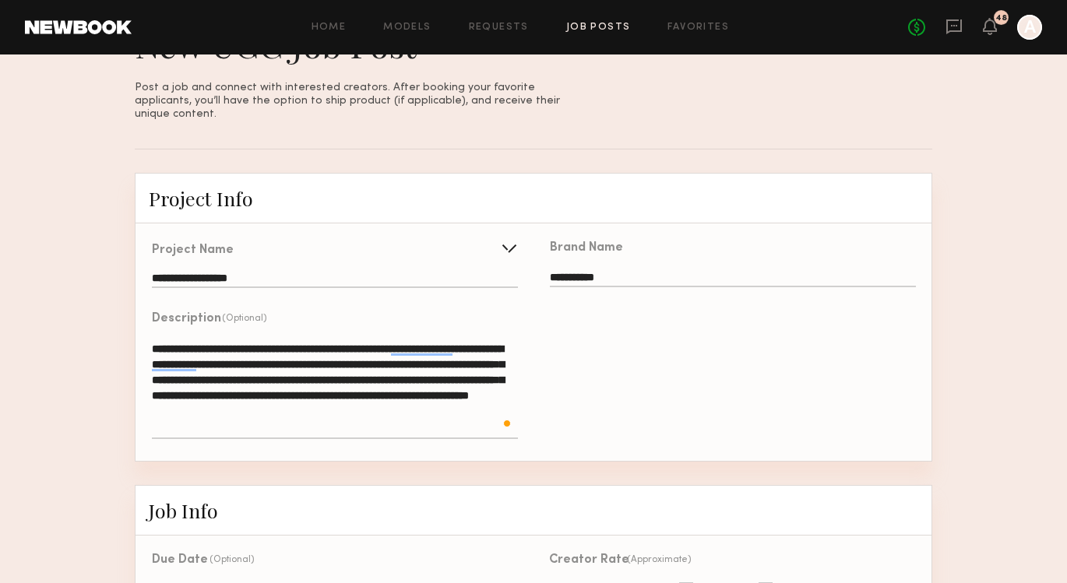
click at [238, 414] on textarea "**********" at bounding box center [335, 390] width 366 height 98
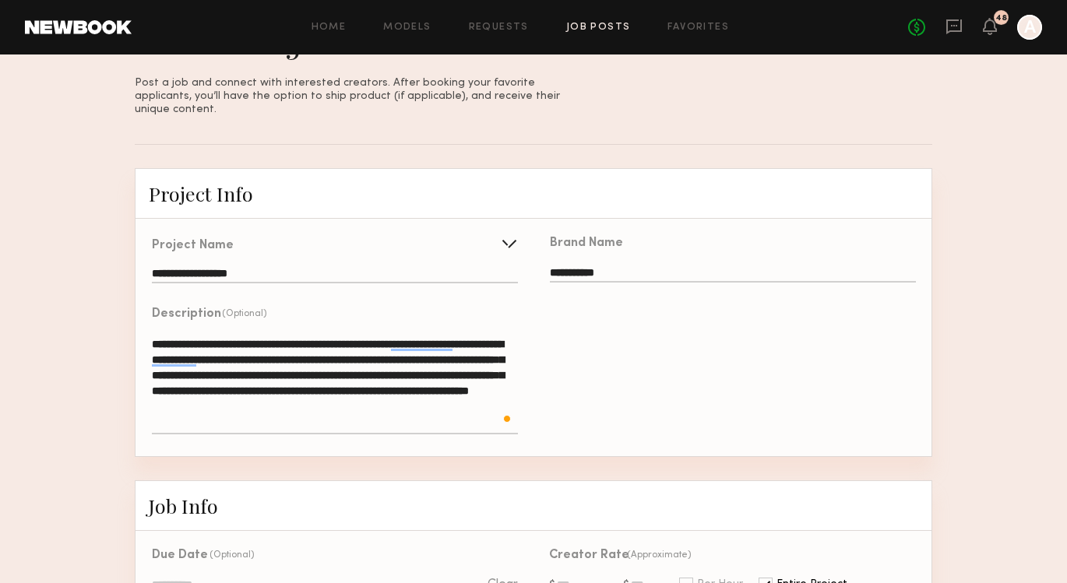
scroll to position [200, 0]
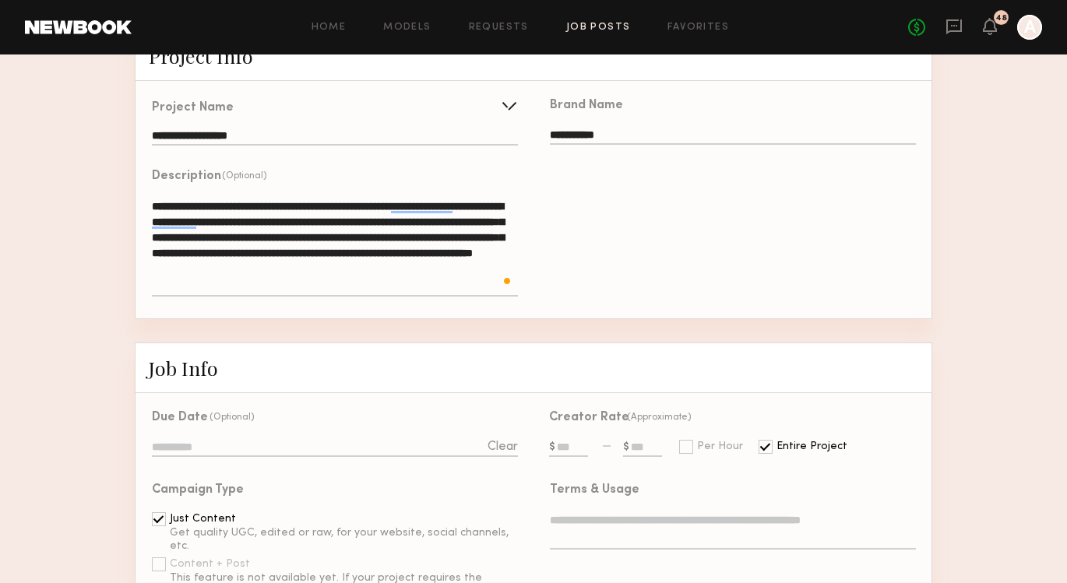
type textarea "**********"
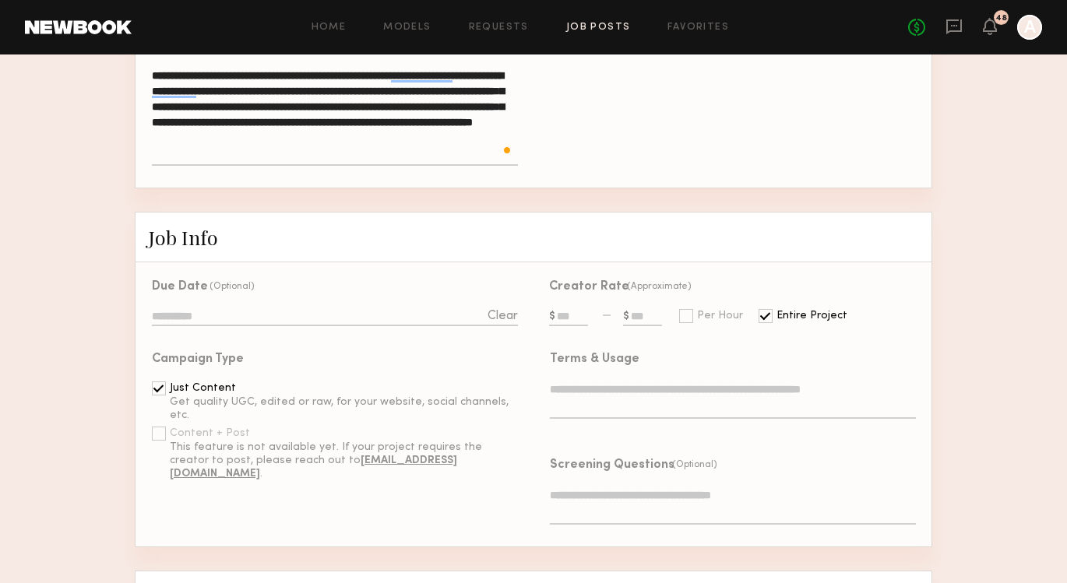
scroll to position [424, 0]
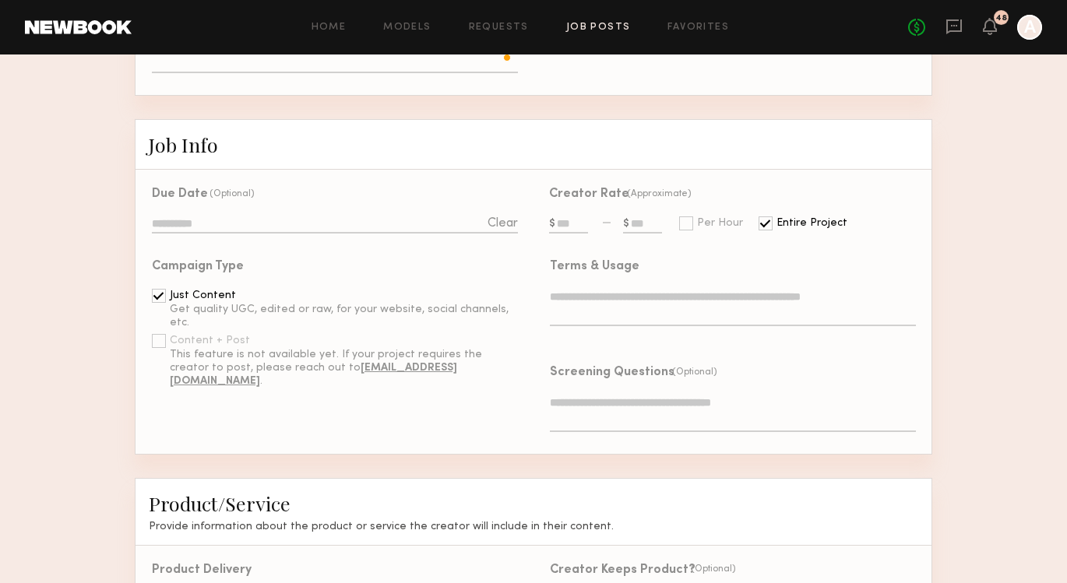
click at [759, 217] on div at bounding box center [766, 224] width 14 height 14
click at [559, 217] on input "text" at bounding box center [568, 225] width 39 height 17
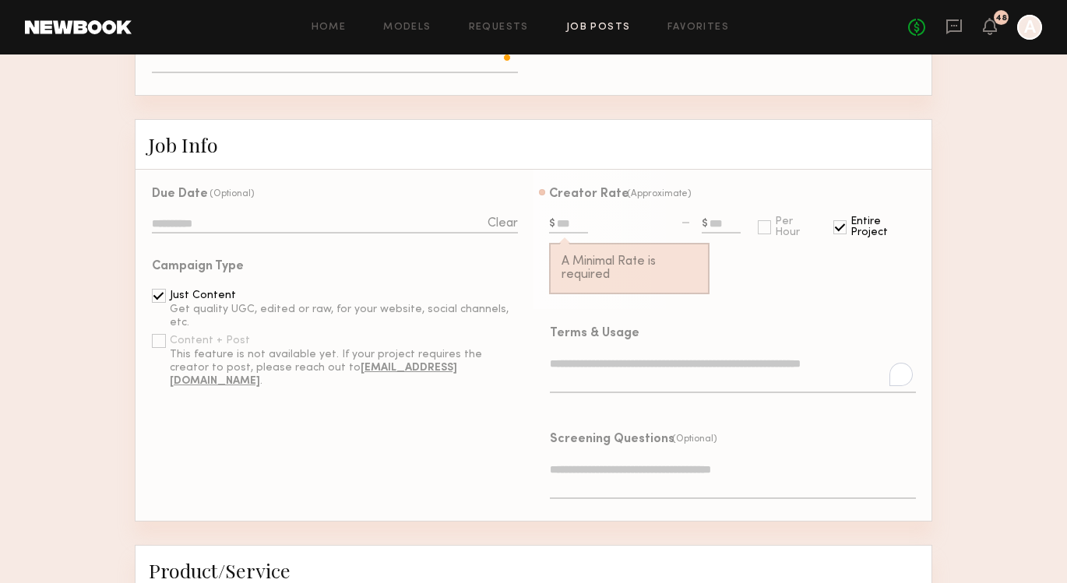
click at [594, 278] on div "Creator Rate (Approximate) A Minimal Rate is required Per Hour Entire Project T…" at bounding box center [733, 345] width 398 height 351
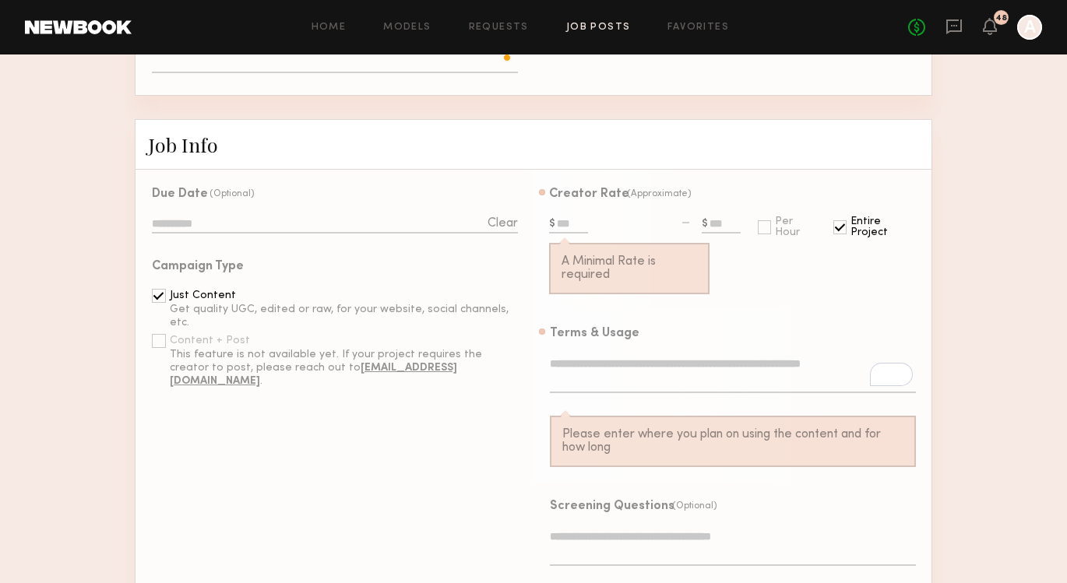
click at [576, 217] on input "text" at bounding box center [568, 225] width 39 height 17
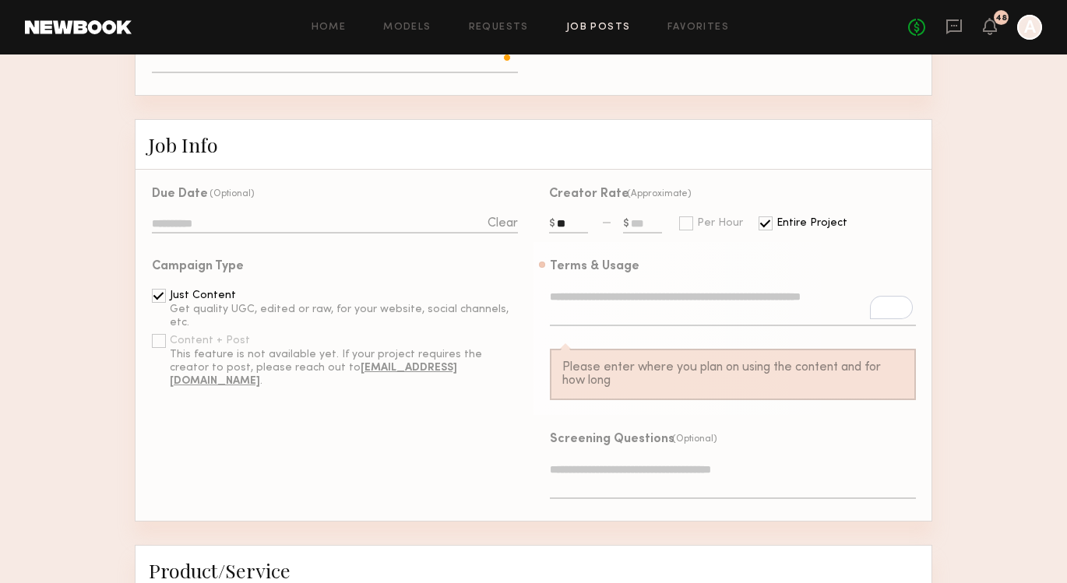
type input "*"
type input "**"
click at [618, 291] on textarea "To enrich screen reader interactions, please activate Accessibility in Grammarl…" at bounding box center [733, 307] width 366 height 37
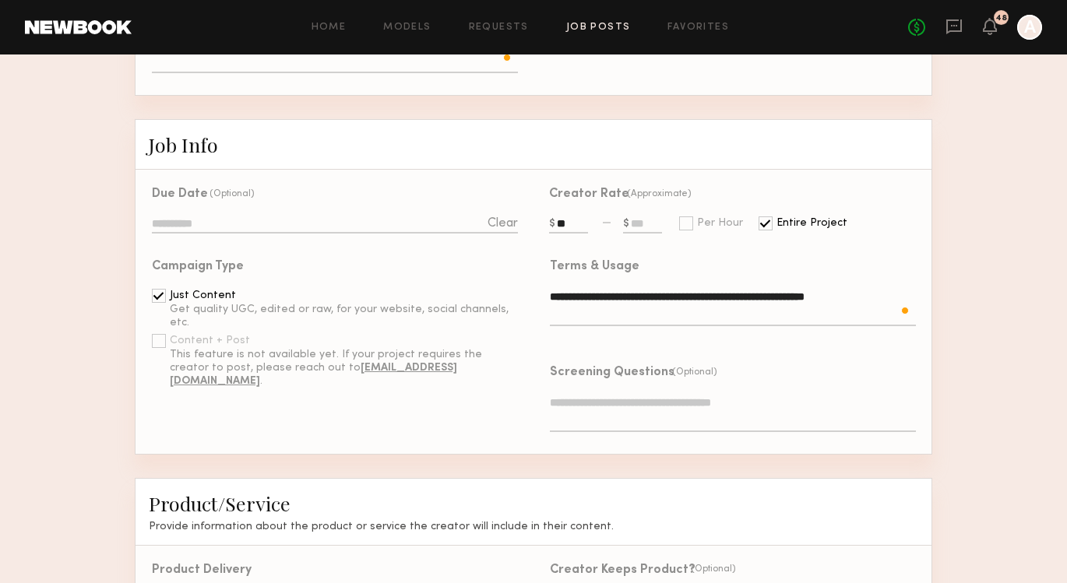
type textarea "**********"
click at [164, 334] on div at bounding box center [159, 341] width 14 height 14
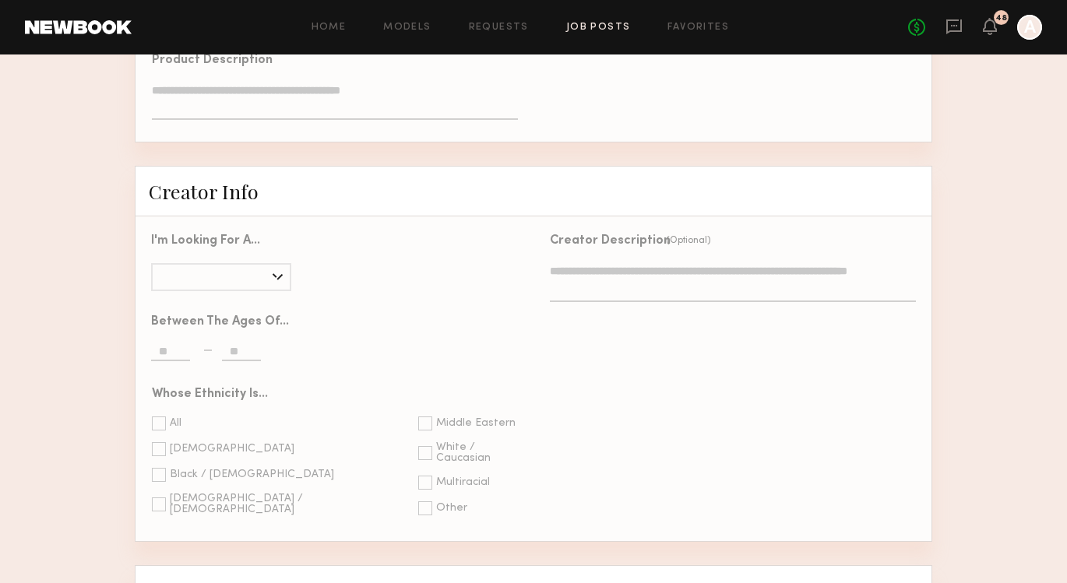
scroll to position [1155, 0]
click at [246, 271] on div "I'm looking for a..." at bounding box center [214, 257] width 156 height 81
click at [249, 263] on div at bounding box center [221, 277] width 140 height 28
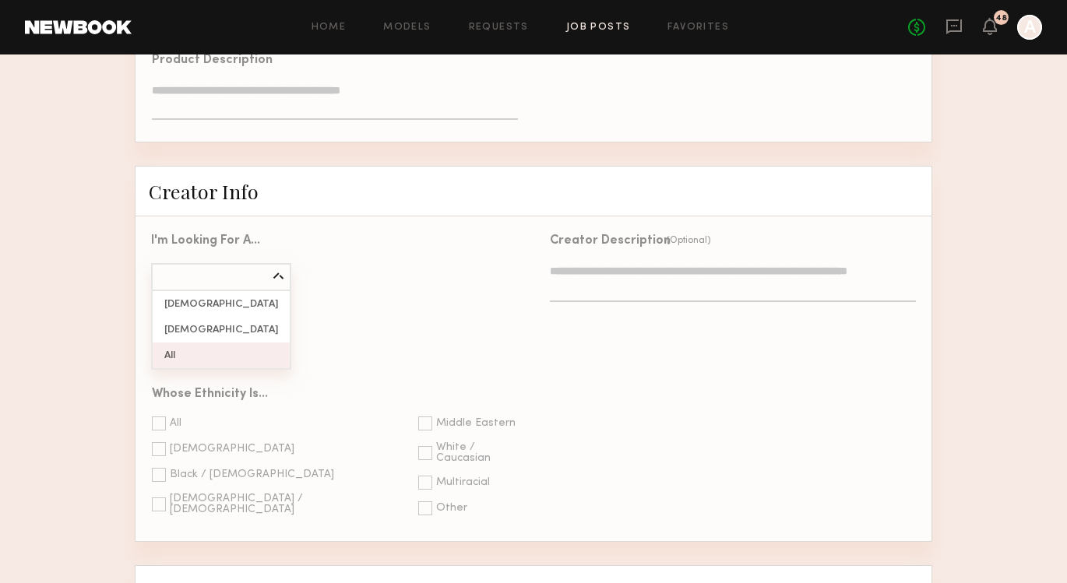
type input "***"
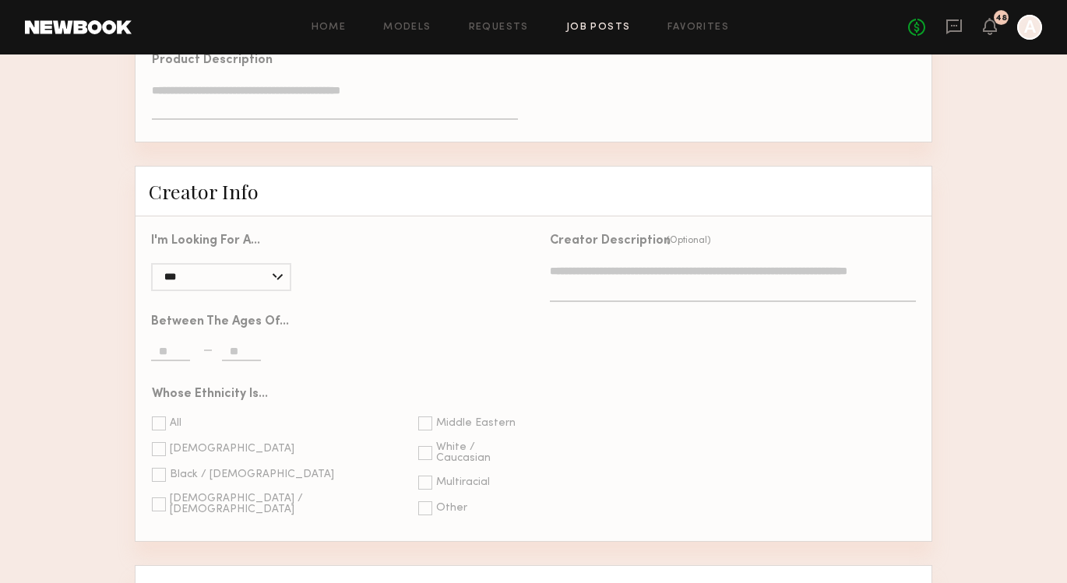
click at [580, 337] on div "Creator Description (Optional)" at bounding box center [733, 379] width 398 height 325
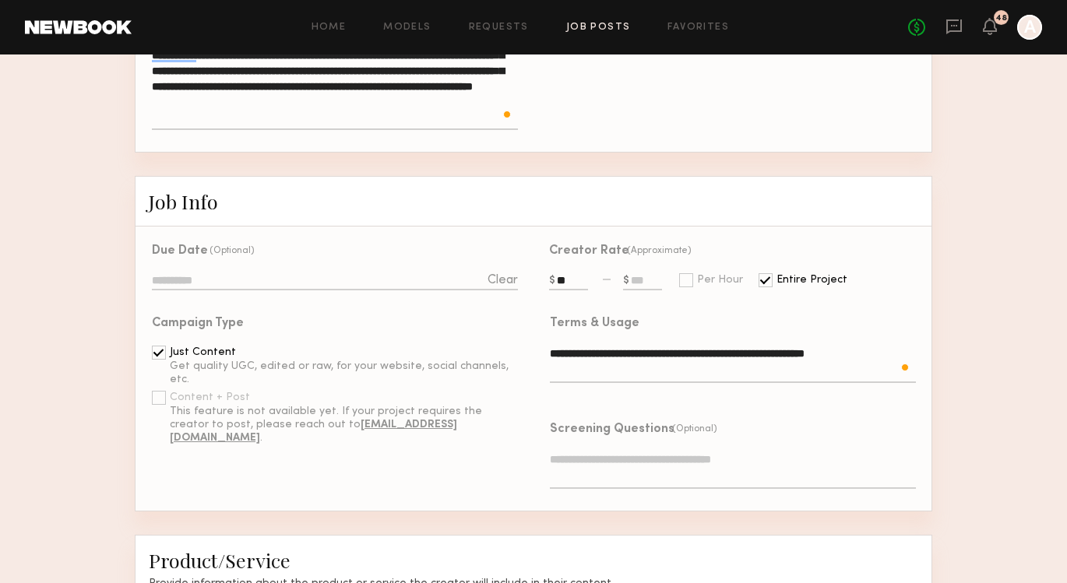
scroll to position [369, 0]
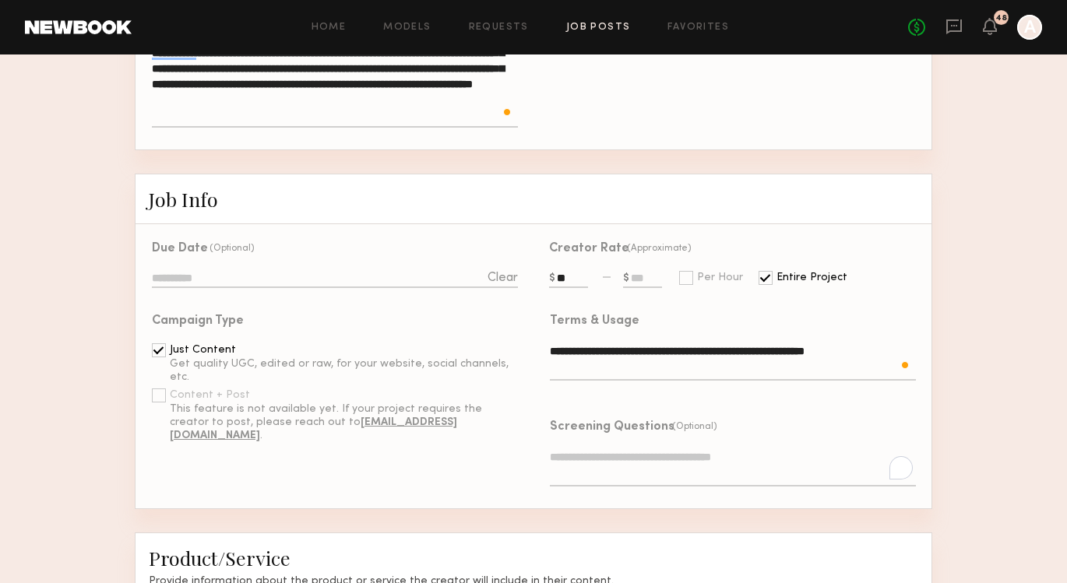
click at [629, 449] on textarea "To enrich screen reader interactions, please activate Accessibility in Grammarl…" at bounding box center [733, 467] width 366 height 37
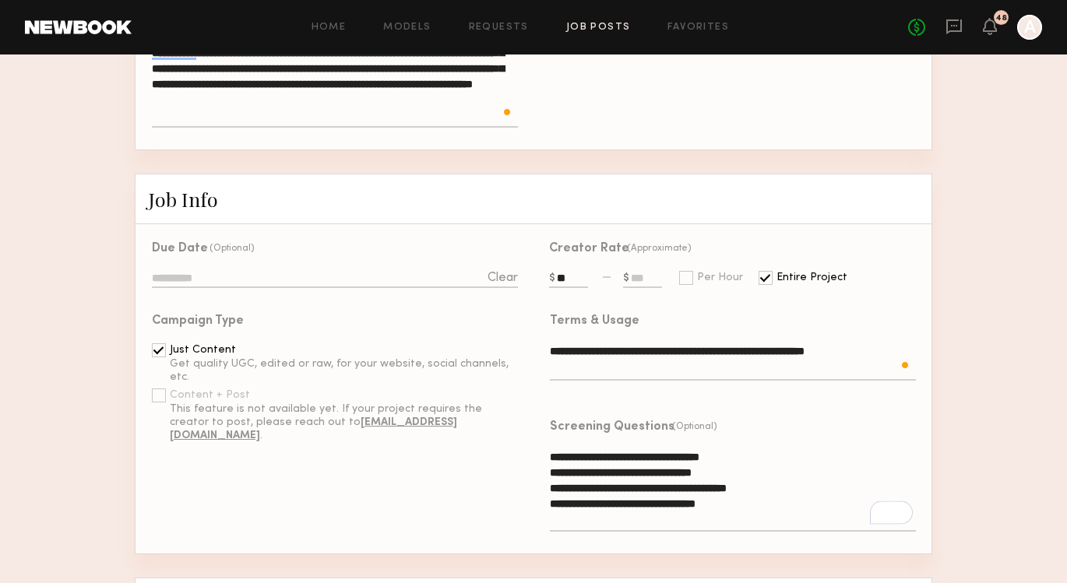
type textarea "**********"
click at [427, 477] on div "Due Date (Optional) Clear Campaign Type Just Content Get quality UGC, edited or…" at bounding box center [335, 388] width 398 height 329
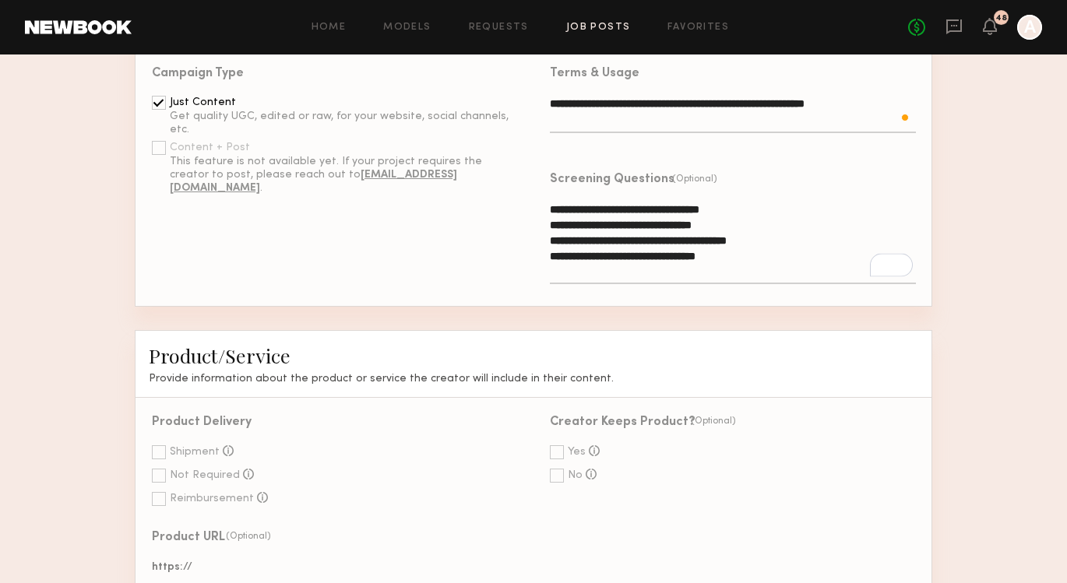
scroll to position [769, 0]
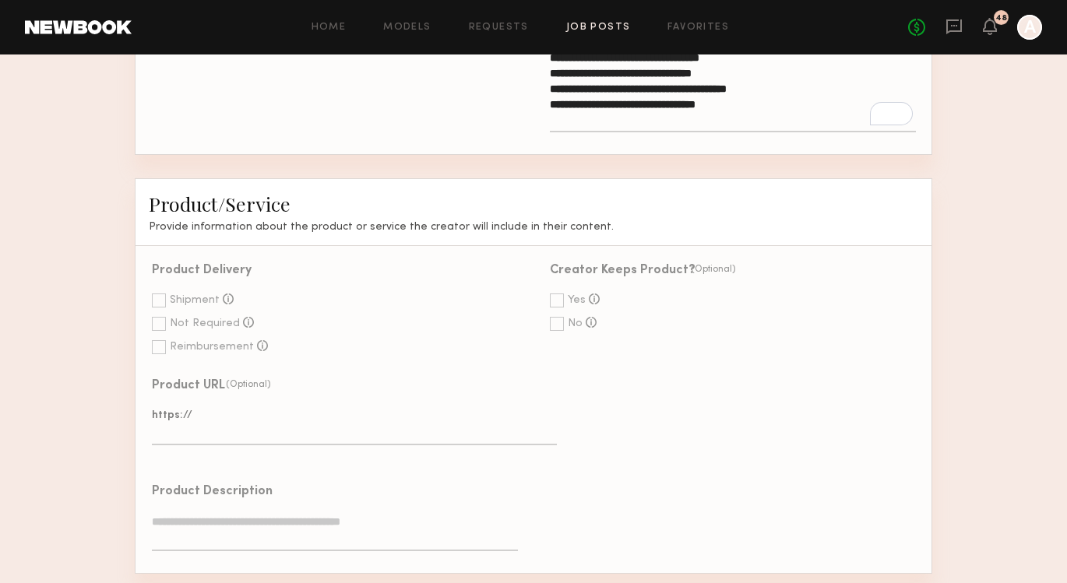
click at [153, 294] on div at bounding box center [159, 301] width 14 height 14
click at [157, 294] on div at bounding box center [159, 301] width 14 height 14
click at [162, 340] on div at bounding box center [159, 347] width 14 height 14
click at [559, 294] on div at bounding box center [557, 301] width 14 height 14
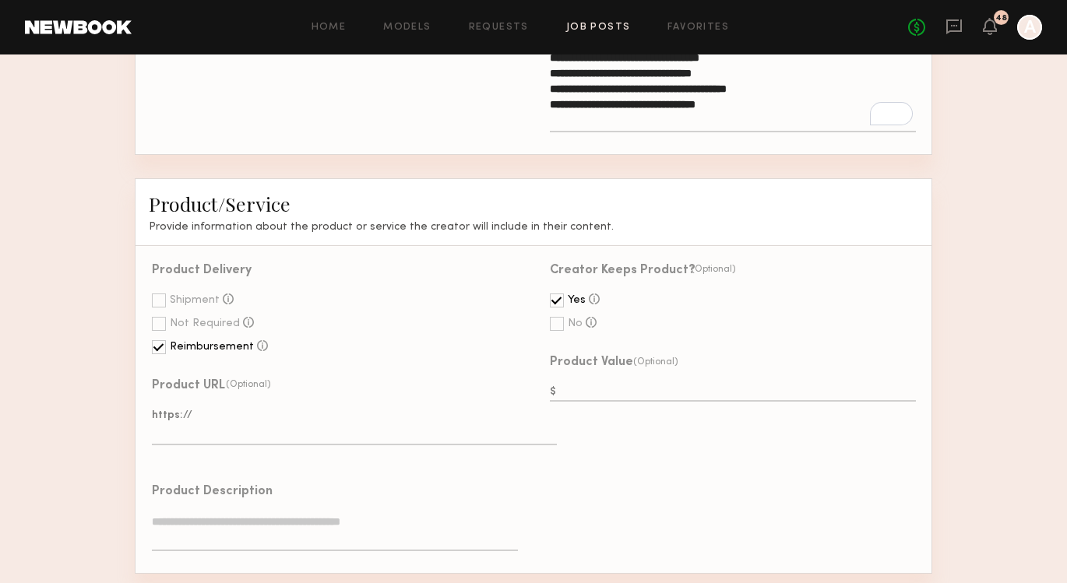
click at [260, 417] on textarea at bounding box center [354, 426] width 405 height 37
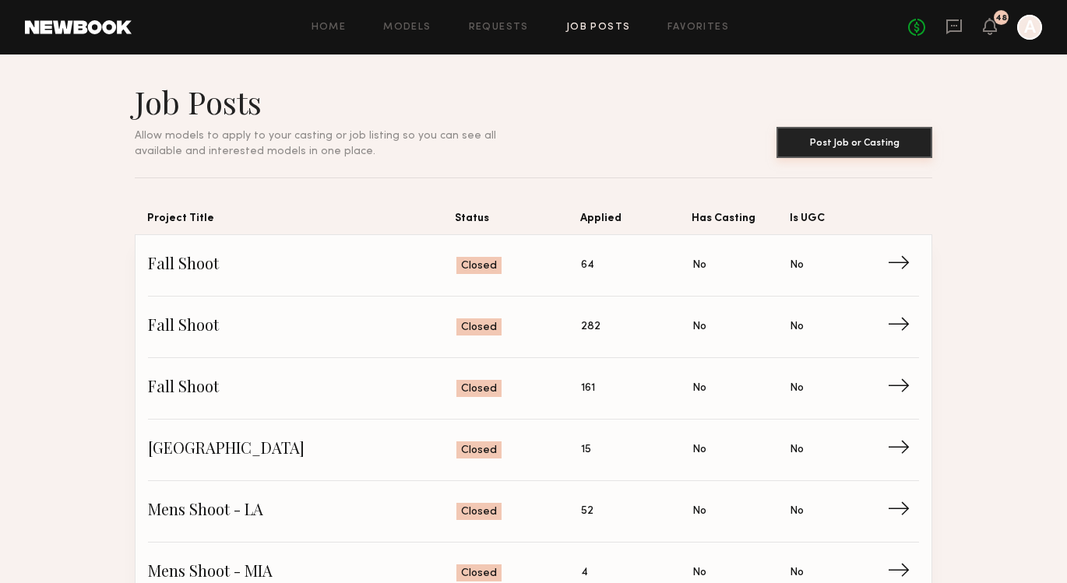
click at [839, 154] on button "Post Job or Casting" at bounding box center [855, 142] width 156 height 31
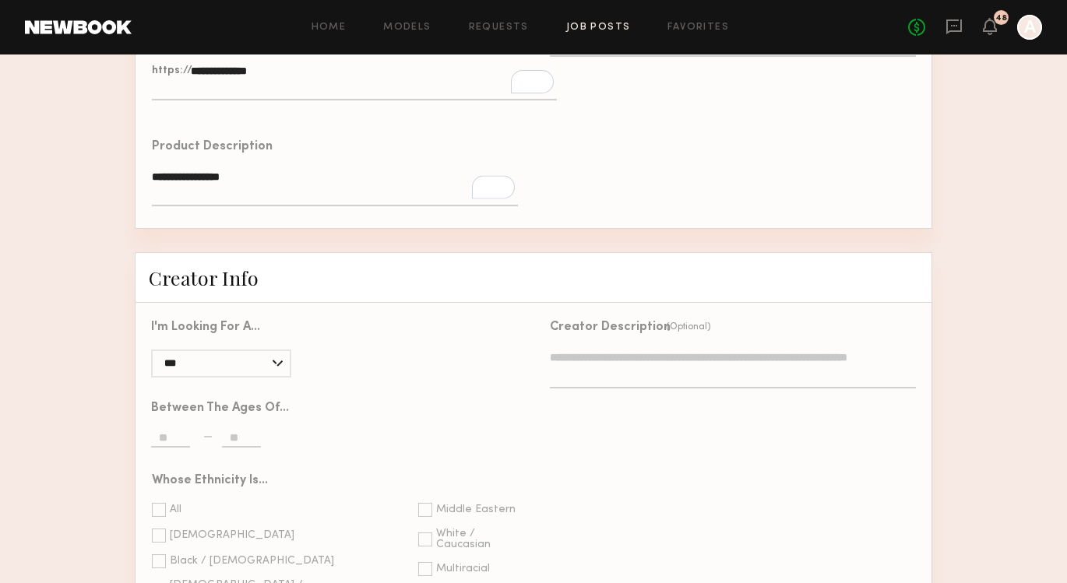
scroll to position [1113, 0]
type textarea "**********"
click at [435, 385] on div "Between the ages of..." at bounding box center [327, 421] width 382 height 72
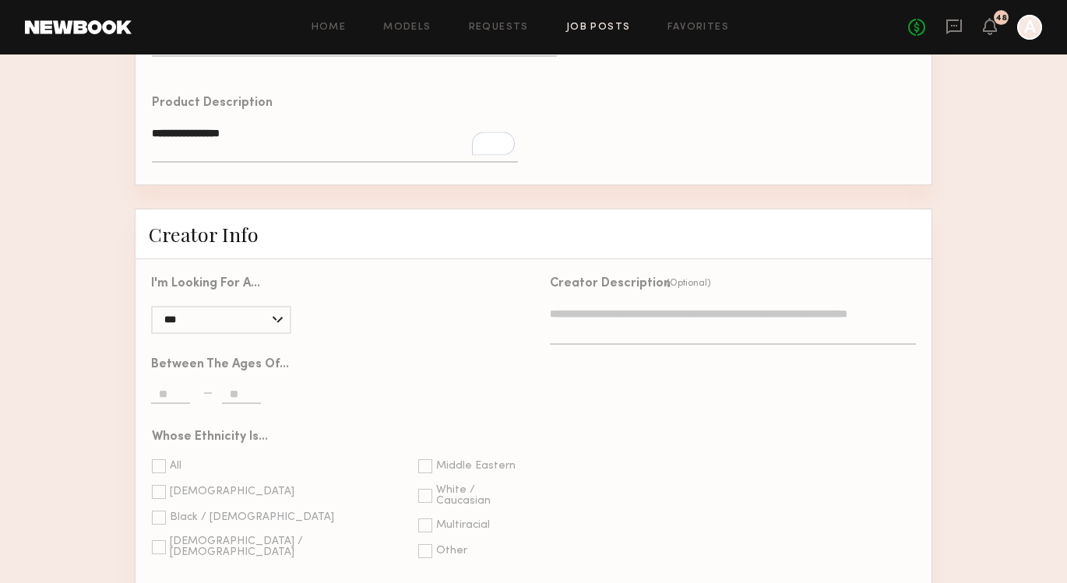
scroll to position [1201, 0]
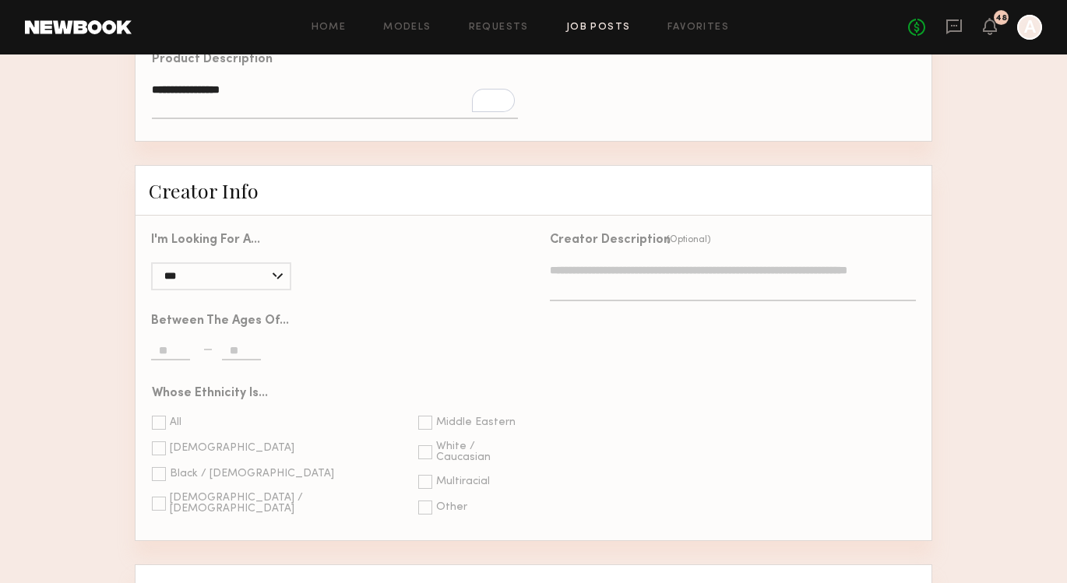
click at [155, 416] on div at bounding box center [159, 423] width 14 height 14
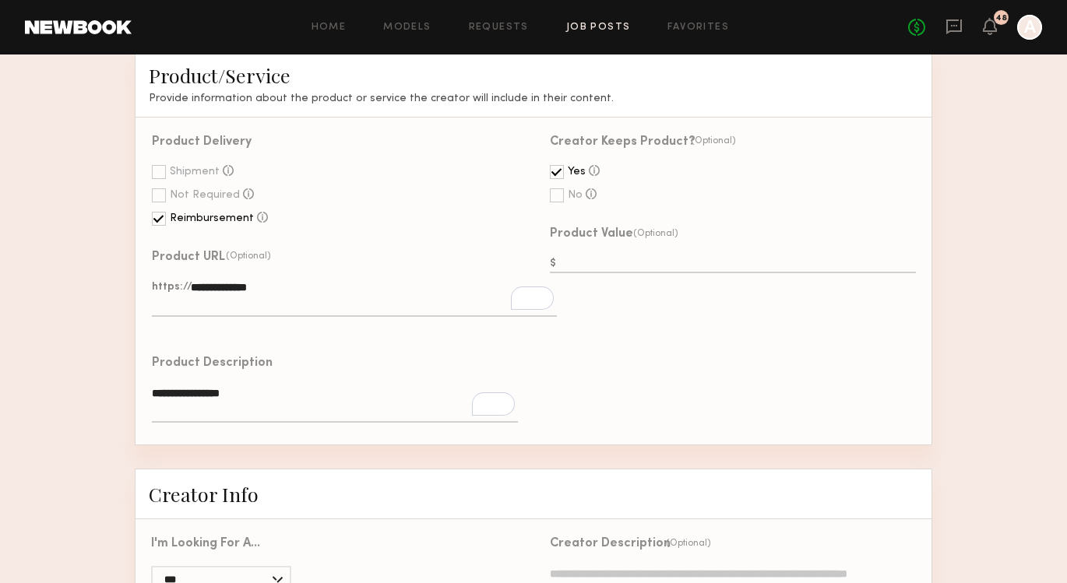
scroll to position [1299, 0]
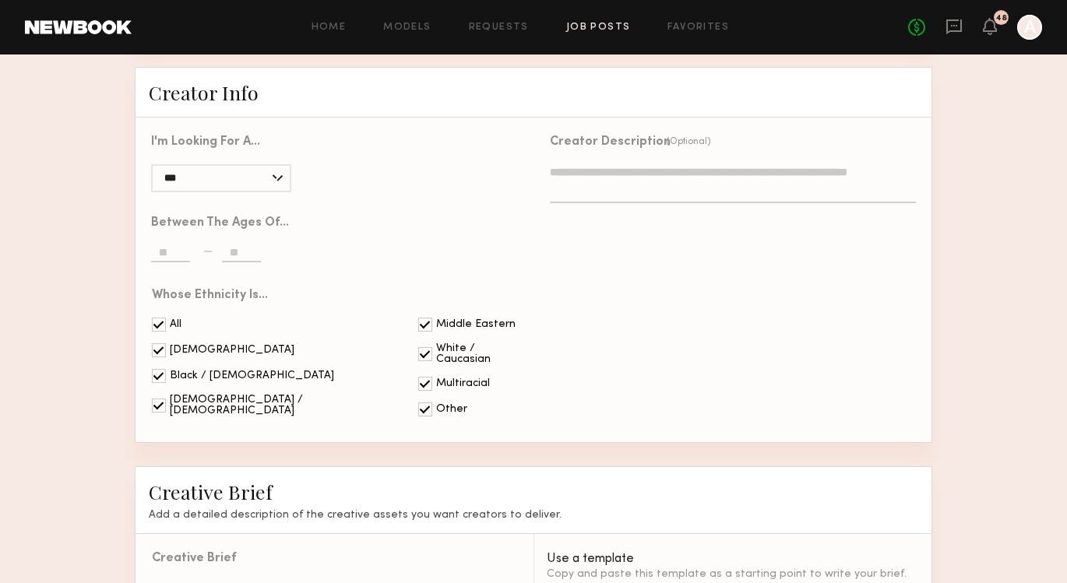
drag, startPoint x: 551, startPoint y: 122, endPoint x: 662, endPoint y: 124, distance: 111.4
click at [662, 136] on div "Creator Description" at bounding box center [610, 142] width 121 height 12
copy div "Creator Description"
click at [627, 175] on textarea at bounding box center [733, 183] width 366 height 39
paste textarea "**********"
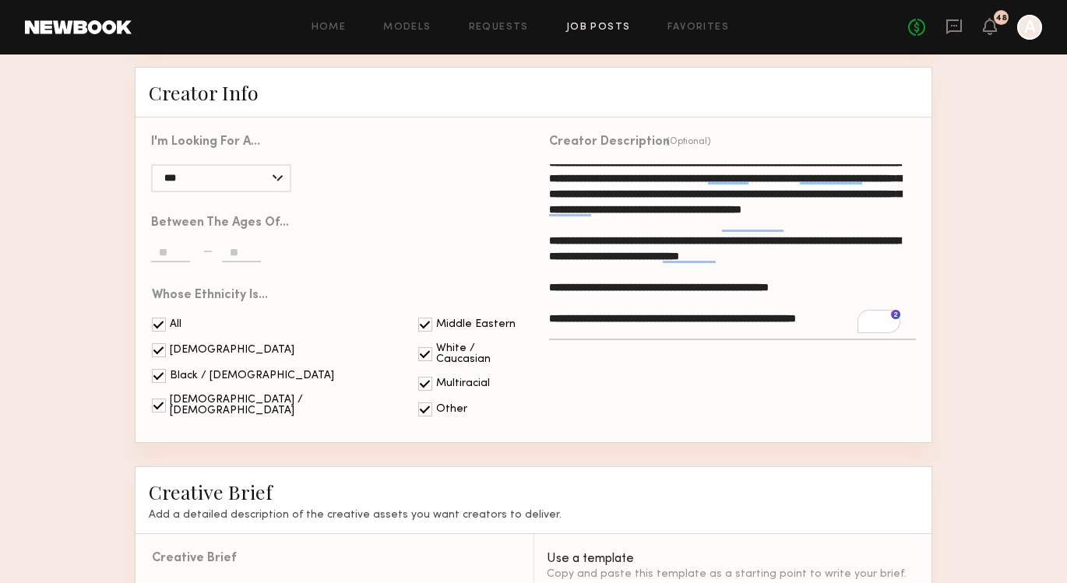
scroll to position [12, 0]
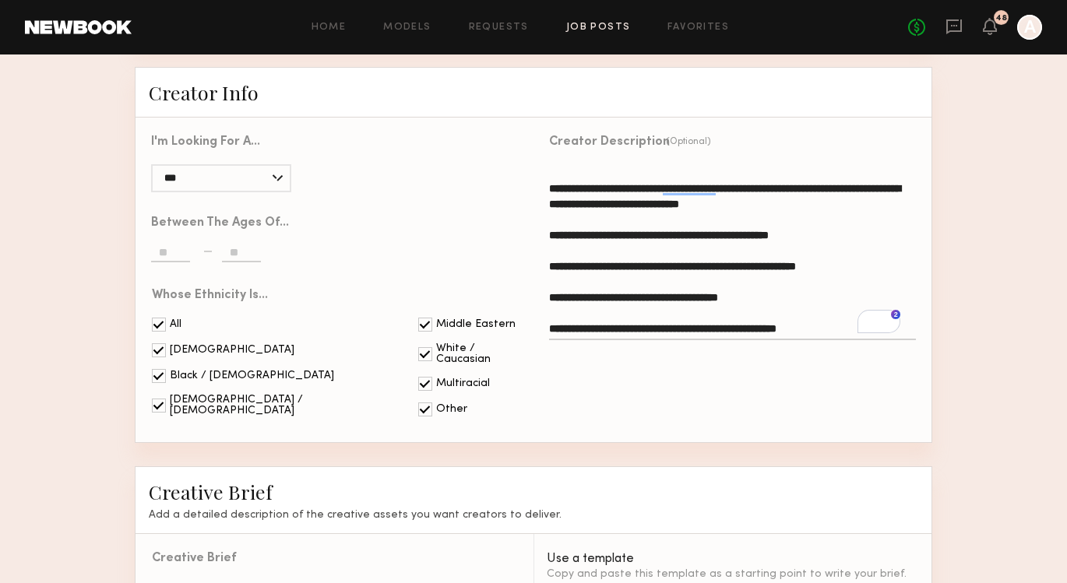
click at [551, 212] on textarea "**********" at bounding box center [732, 252] width 366 height 176
click at [550, 244] on textarea "**********" at bounding box center [732, 252] width 366 height 176
click at [551, 277] on textarea "**********" at bounding box center [732, 252] width 366 height 176
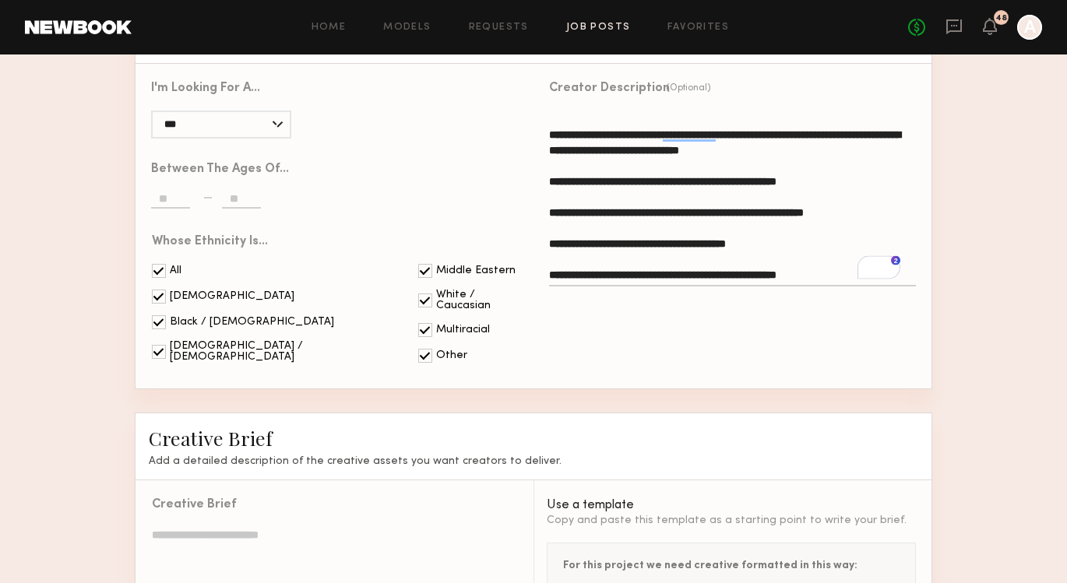
click at [551, 255] on textarea "**********" at bounding box center [732, 199] width 366 height 176
click at [844, 248] on textarea "**********" at bounding box center [732, 199] width 366 height 176
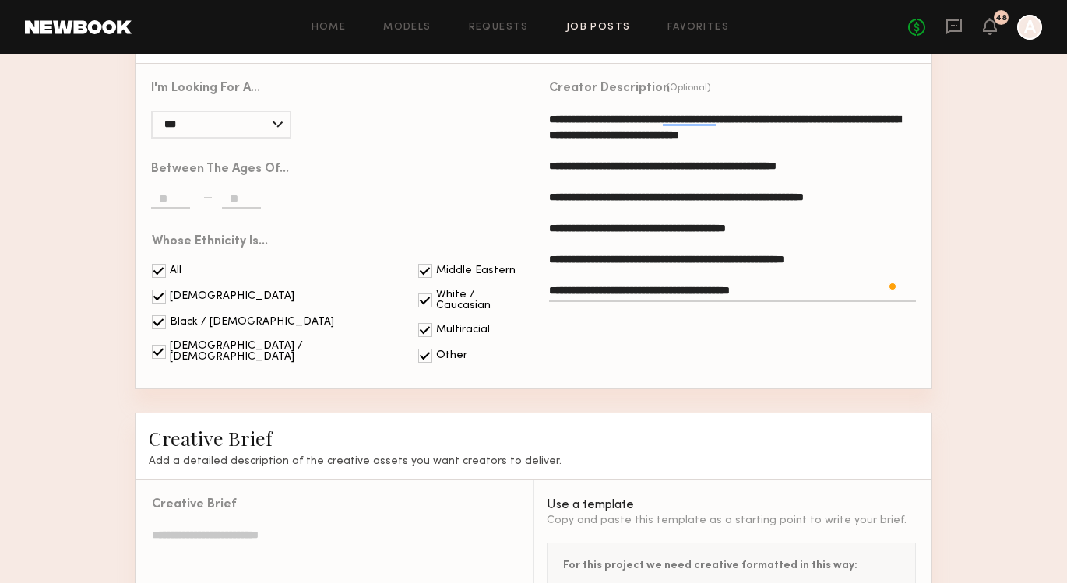
type textarea "**********"
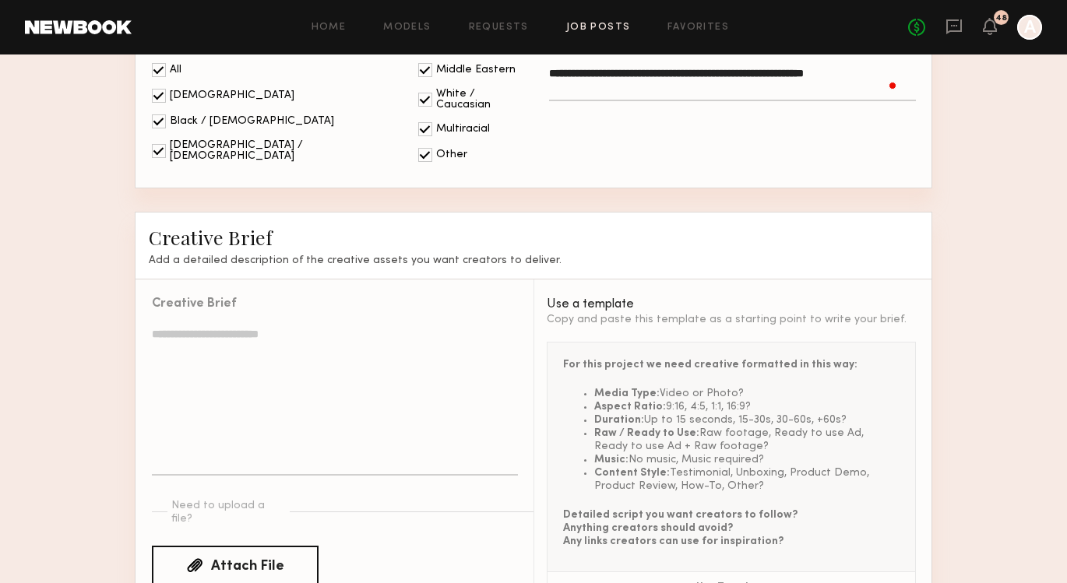
scroll to position [1624, 0]
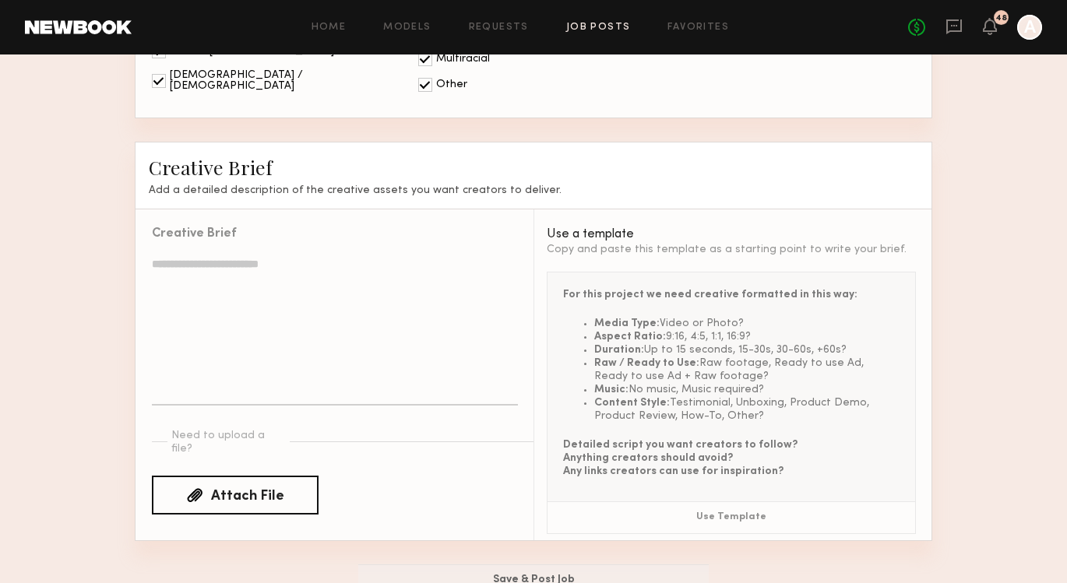
type textarea "**********"
click at [389, 307] on textarea at bounding box center [335, 331] width 366 height 150
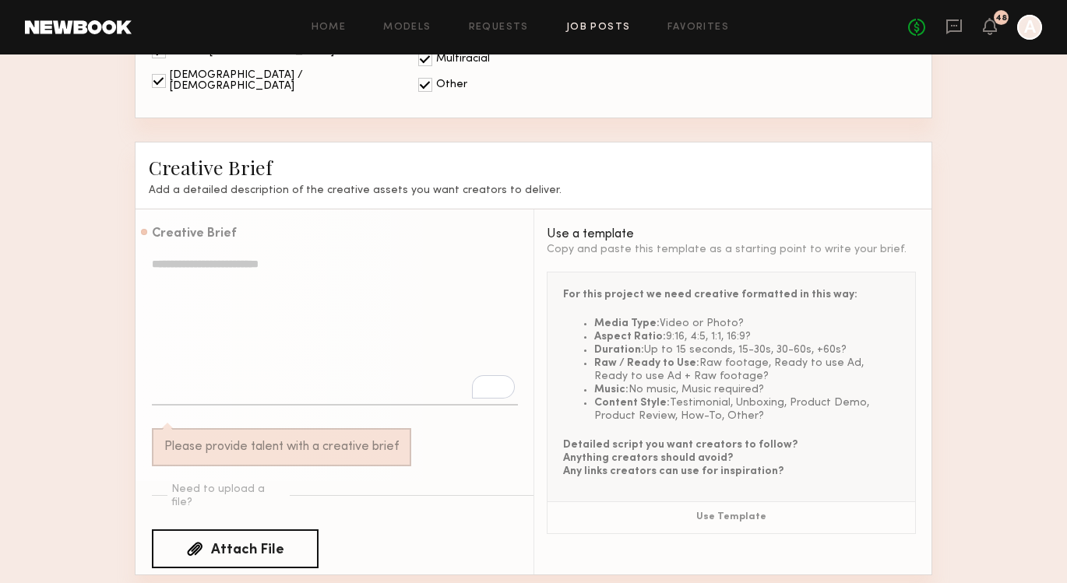
click at [297, 284] on textarea "To enrich screen reader interactions, please activate Accessibility in Grammarl…" at bounding box center [335, 331] width 366 height 150
paste textarea "**********"
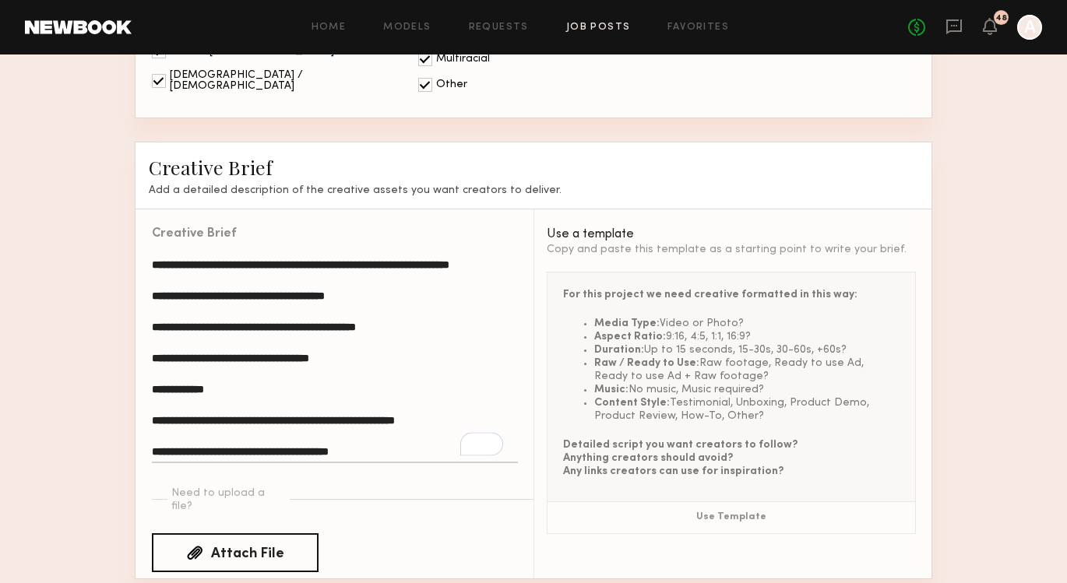
scroll to position [0, 0]
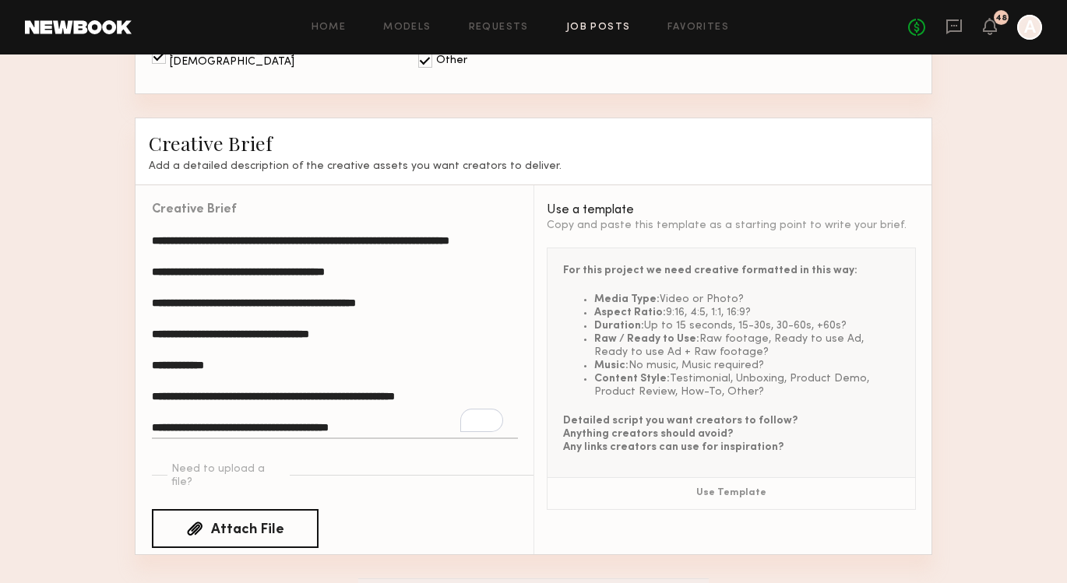
type textarea "**********"
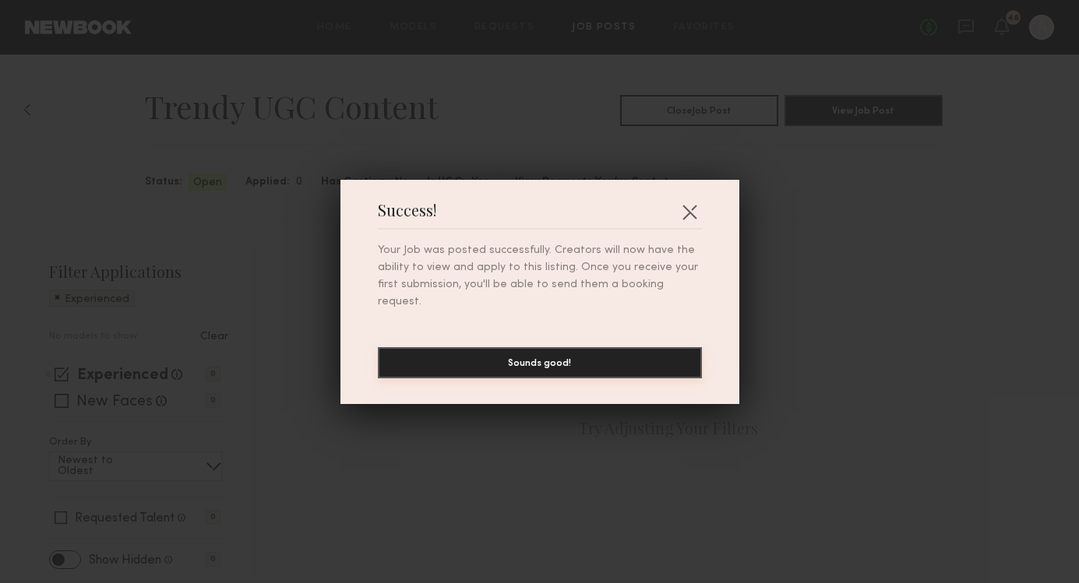
click at [556, 354] on button "Sounds good!" at bounding box center [540, 362] width 324 height 31
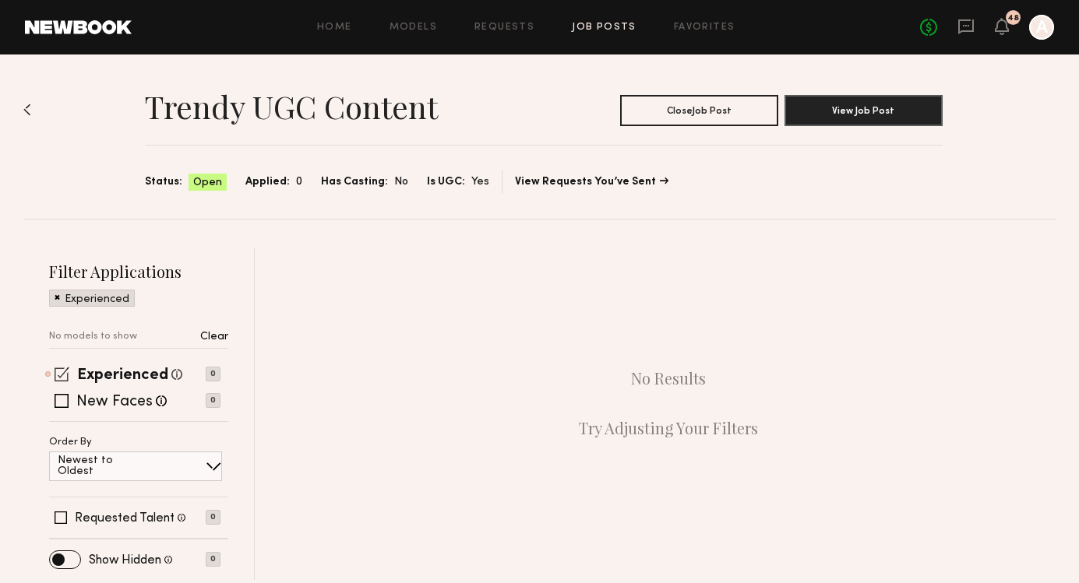
click at [71, 374] on div "Experienced Talent we've deemed to have ample paid, professional modeling exper…" at bounding box center [134, 374] width 171 height 12
click at [64, 376] on span at bounding box center [62, 374] width 15 height 15
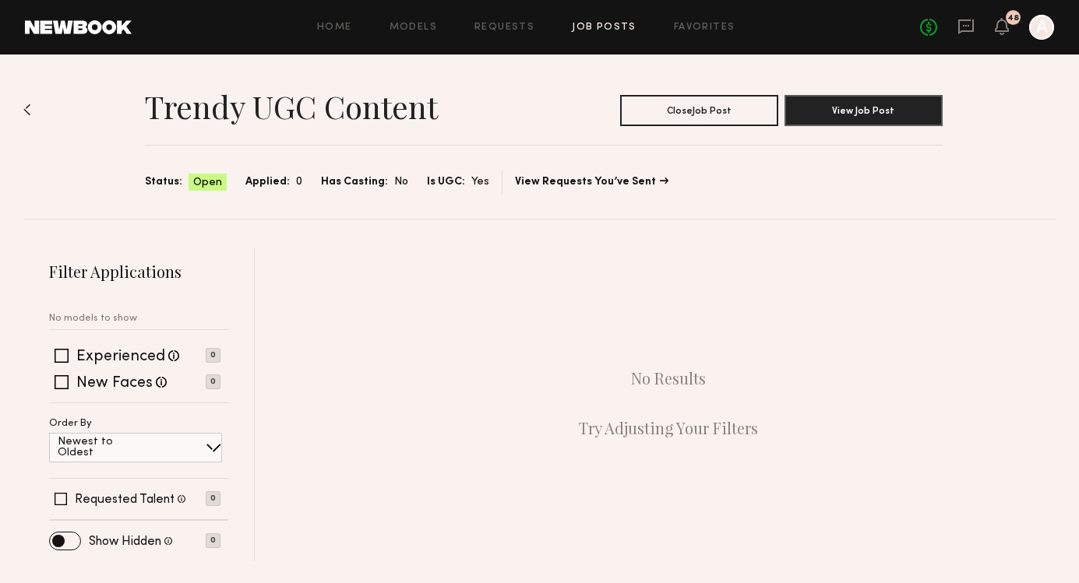
click at [607, 30] on link "Job Posts" at bounding box center [604, 28] width 65 height 10
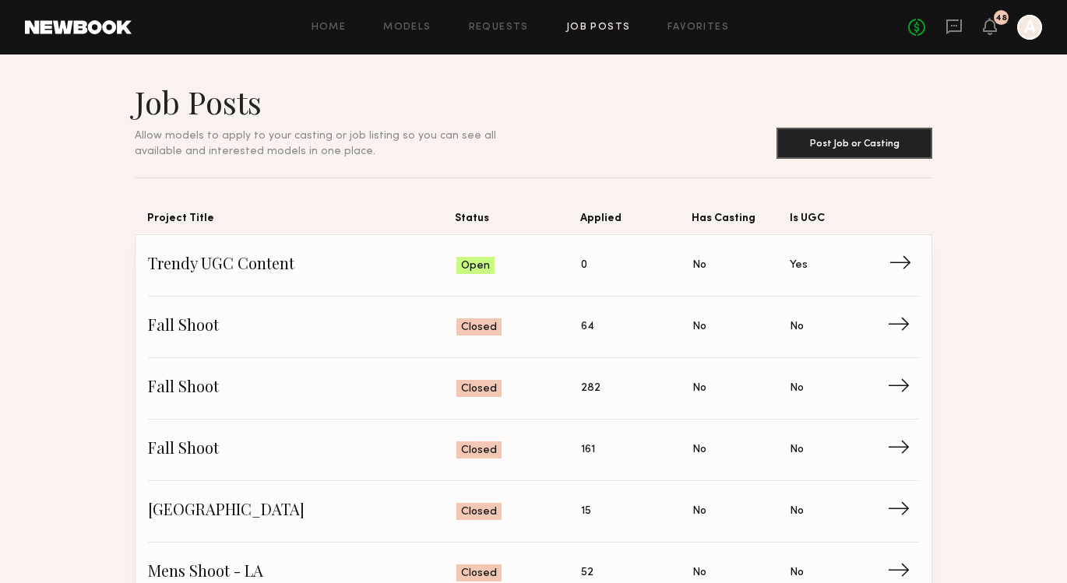
click at [255, 273] on span "Trendy UGC Content" at bounding box center [302, 265] width 308 height 23
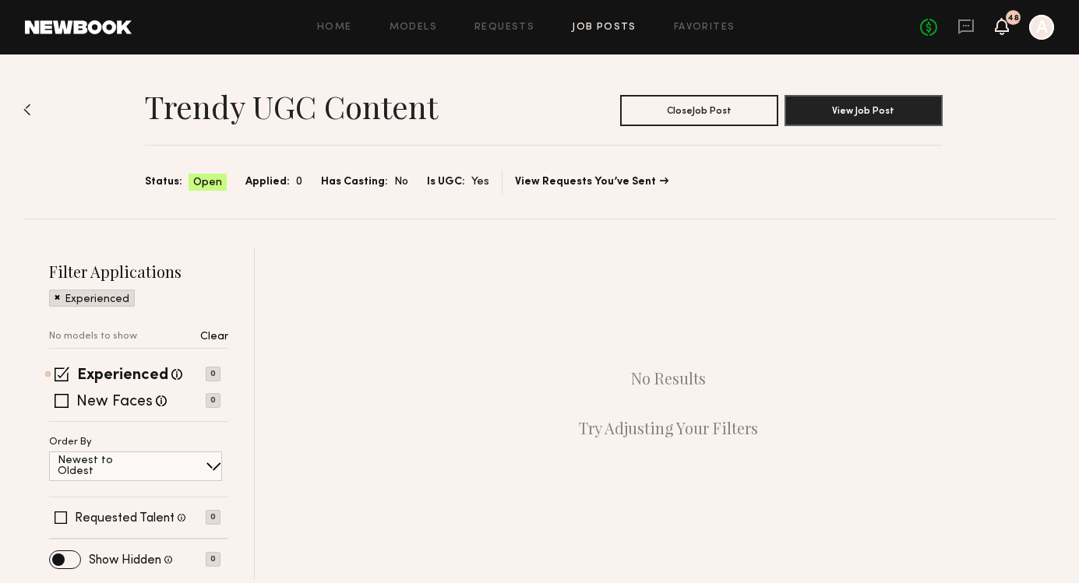
click at [1001, 34] on icon at bounding box center [1001, 34] width 5 height 2
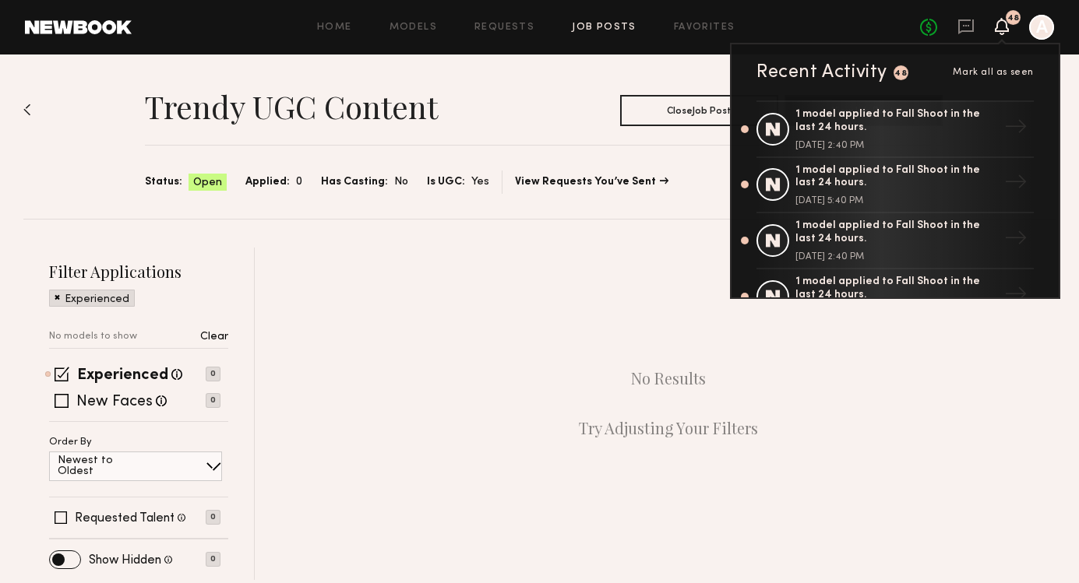
click at [986, 70] on span "Mark all as seen" at bounding box center [993, 72] width 81 height 9
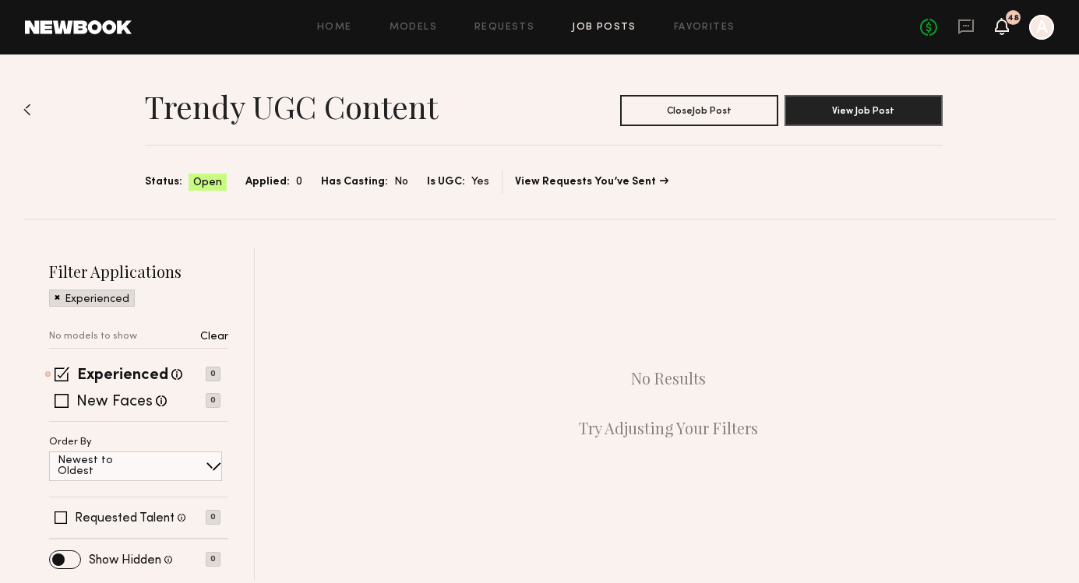
click at [1000, 33] on icon at bounding box center [1001, 34] width 5 height 2
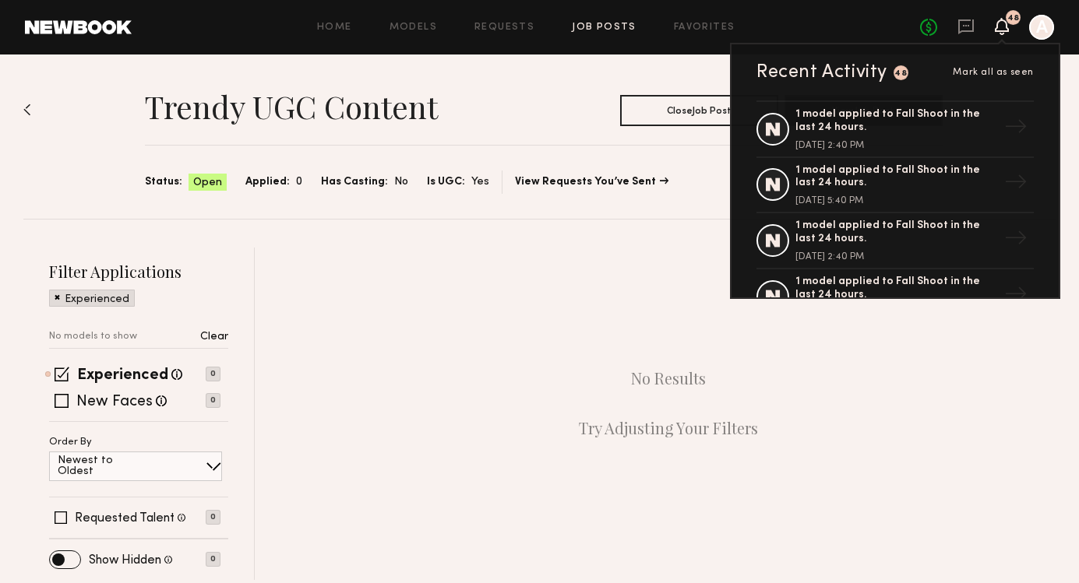
click at [996, 74] on span "Mark all as seen" at bounding box center [993, 72] width 81 height 9
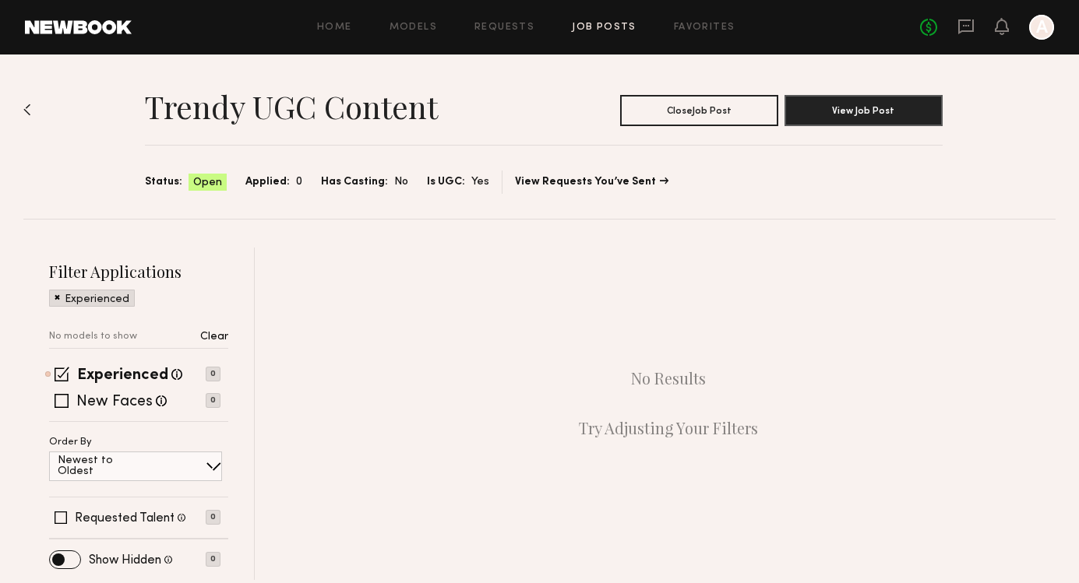
click at [994, 219] on div "Trendy UGC Content Close Job Post View Job Post Status: Open Applied: 0 Has Cas…" at bounding box center [539, 318] width 1079 height 526
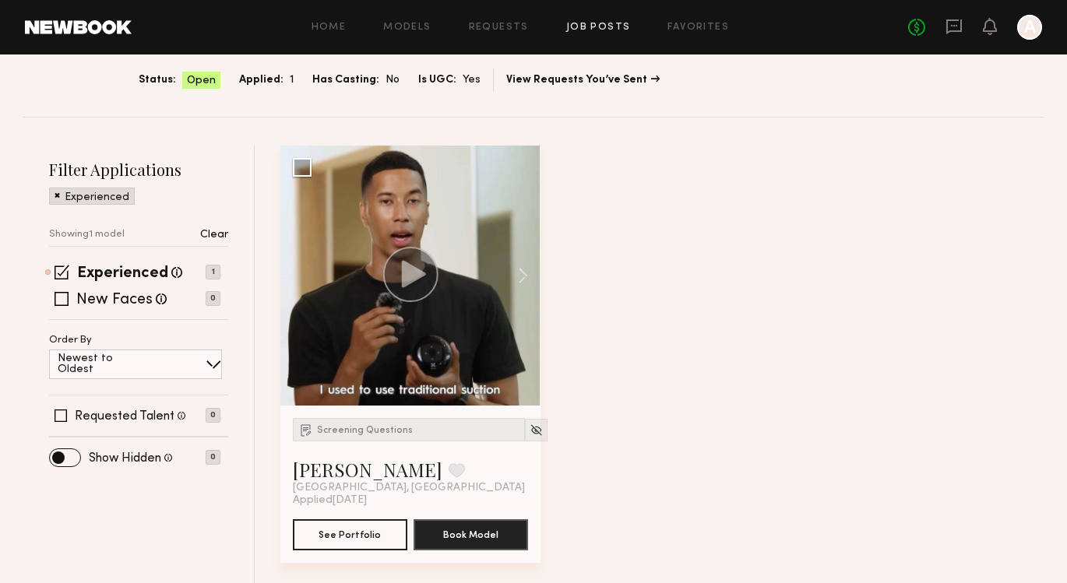
scroll to position [107, 0]
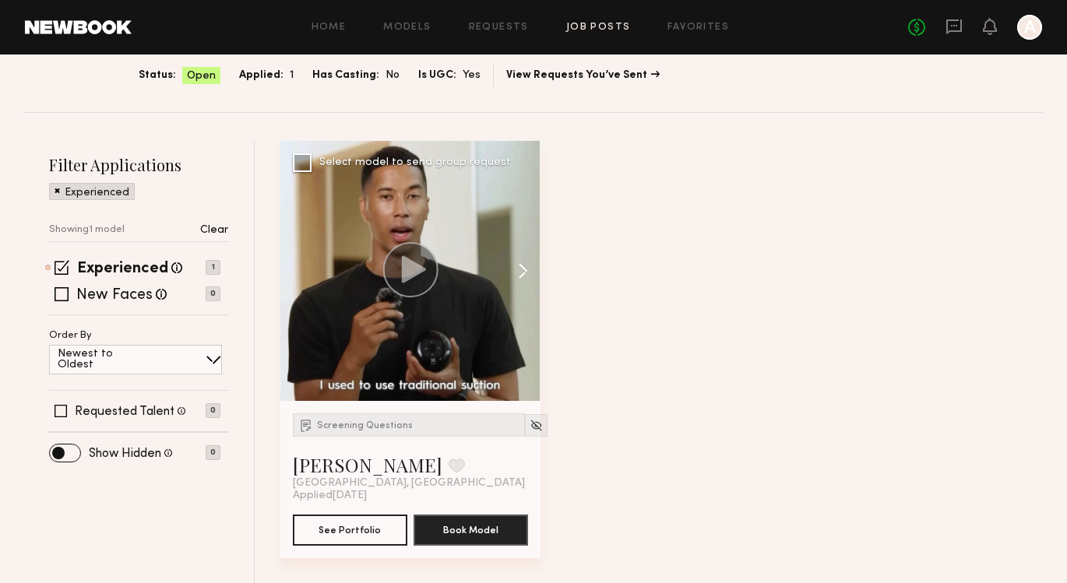
click at [526, 268] on button at bounding box center [516, 271] width 50 height 260
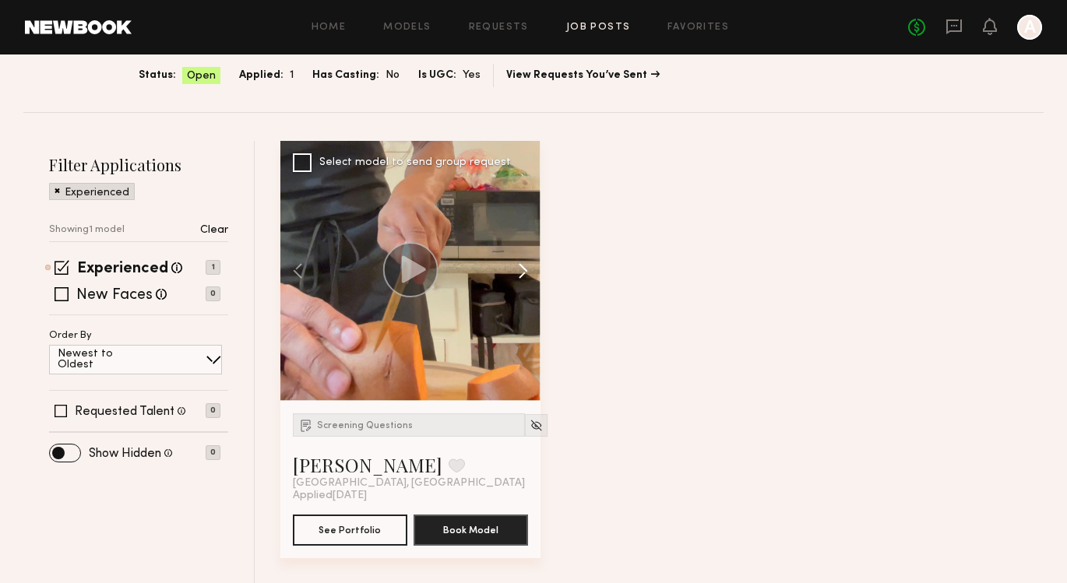
click at [526, 268] on button at bounding box center [516, 271] width 50 height 260
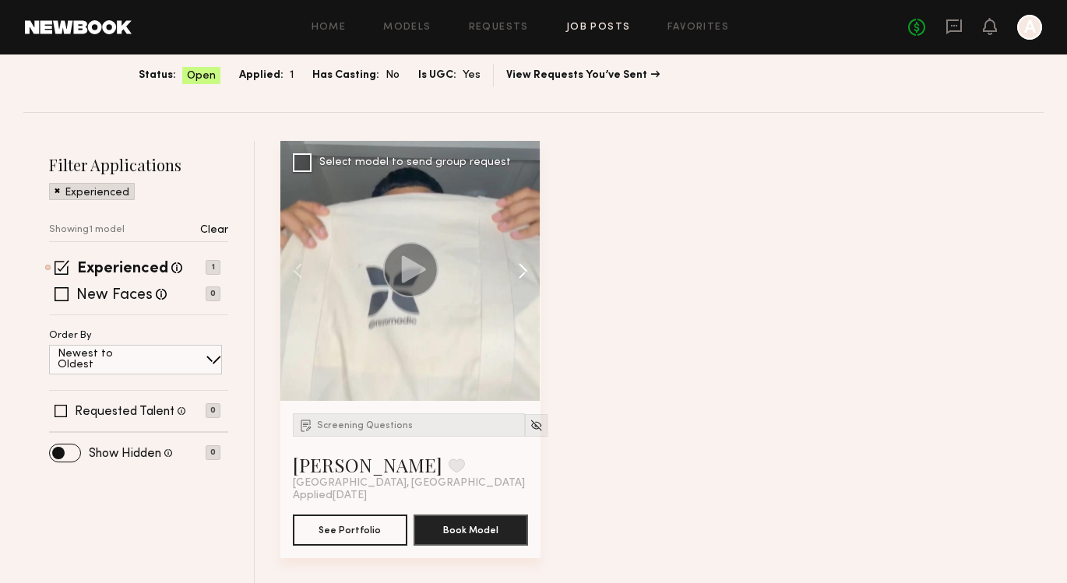
click at [526, 268] on button at bounding box center [516, 271] width 50 height 260
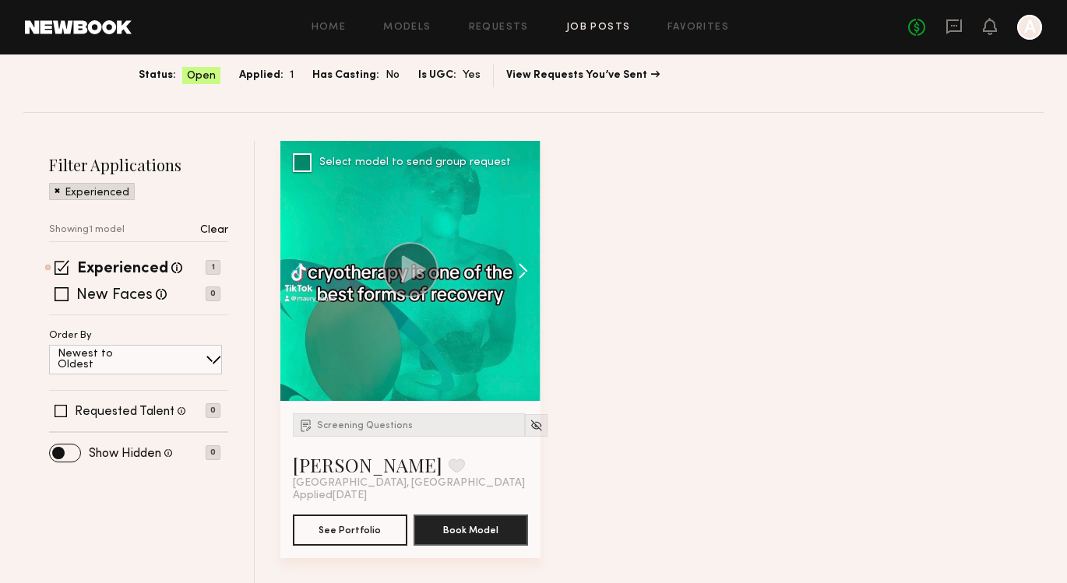
click at [526, 268] on button at bounding box center [516, 271] width 50 height 260
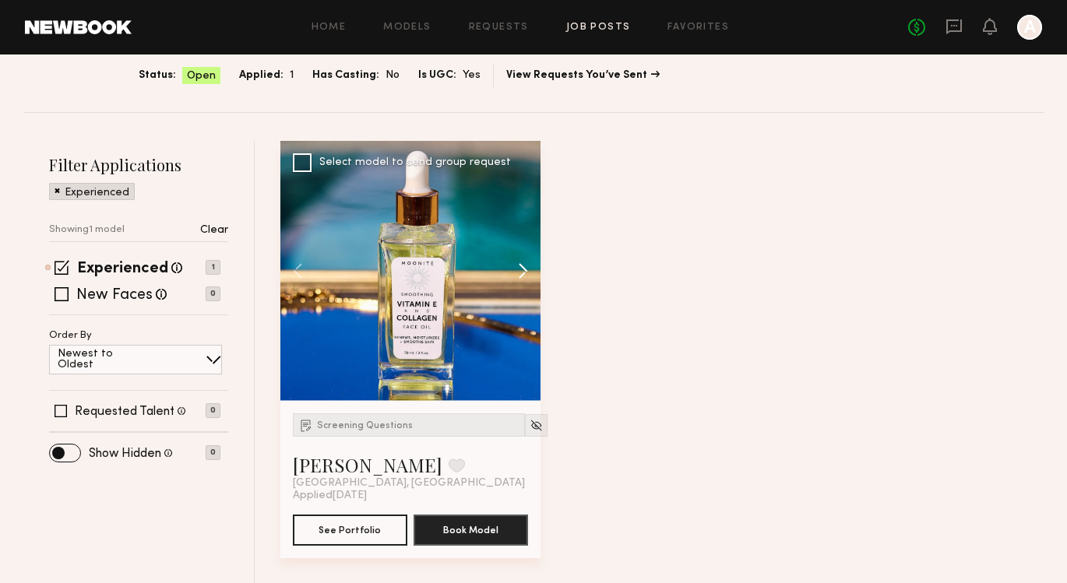
click at [526, 268] on button at bounding box center [516, 271] width 50 height 260
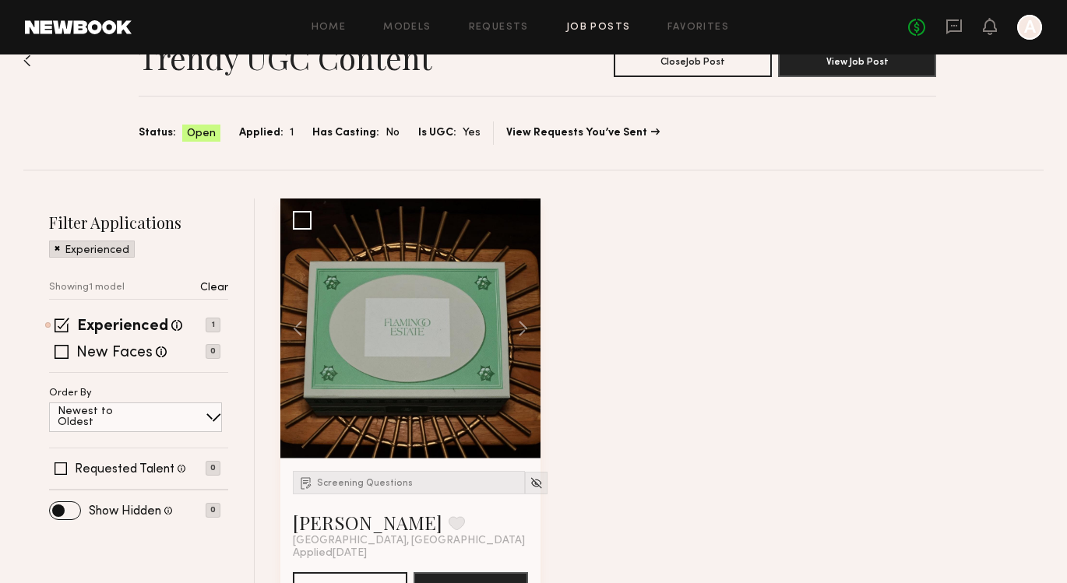
scroll to position [0, 0]
